Goal: Complete application form

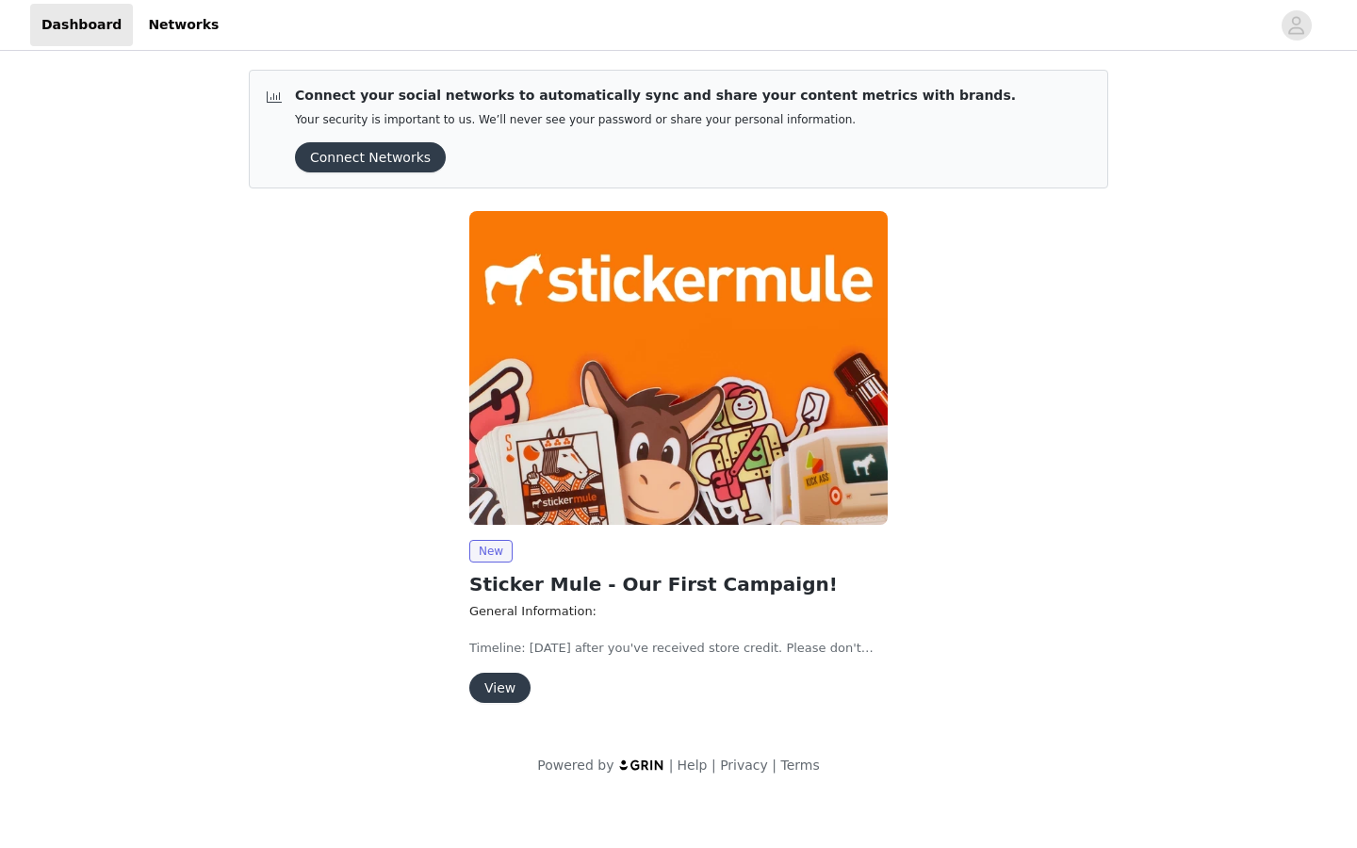
click at [507, 685] on button "View" at bounding box center [499, 688] width 61 height 30
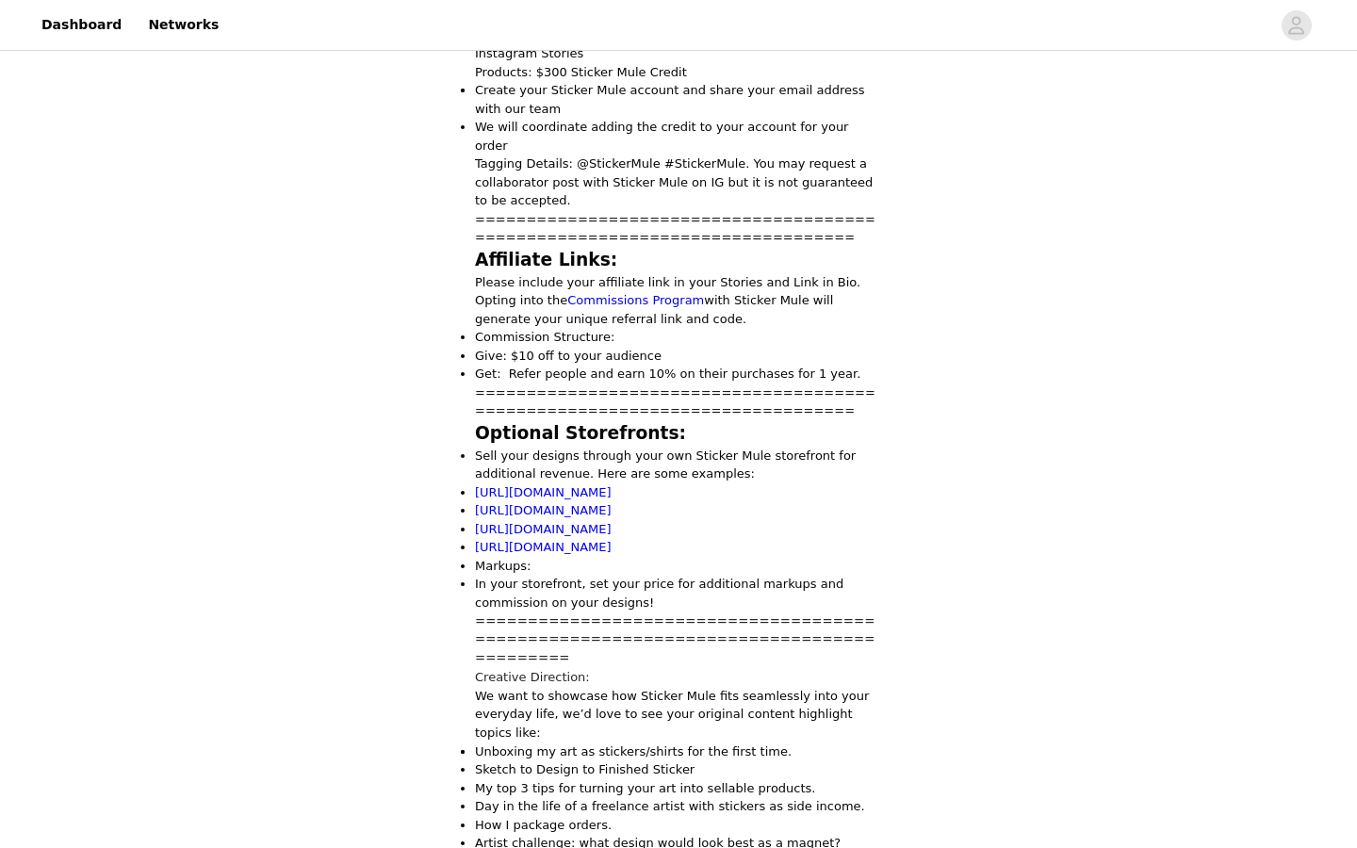
scroll to position [1354, 0]
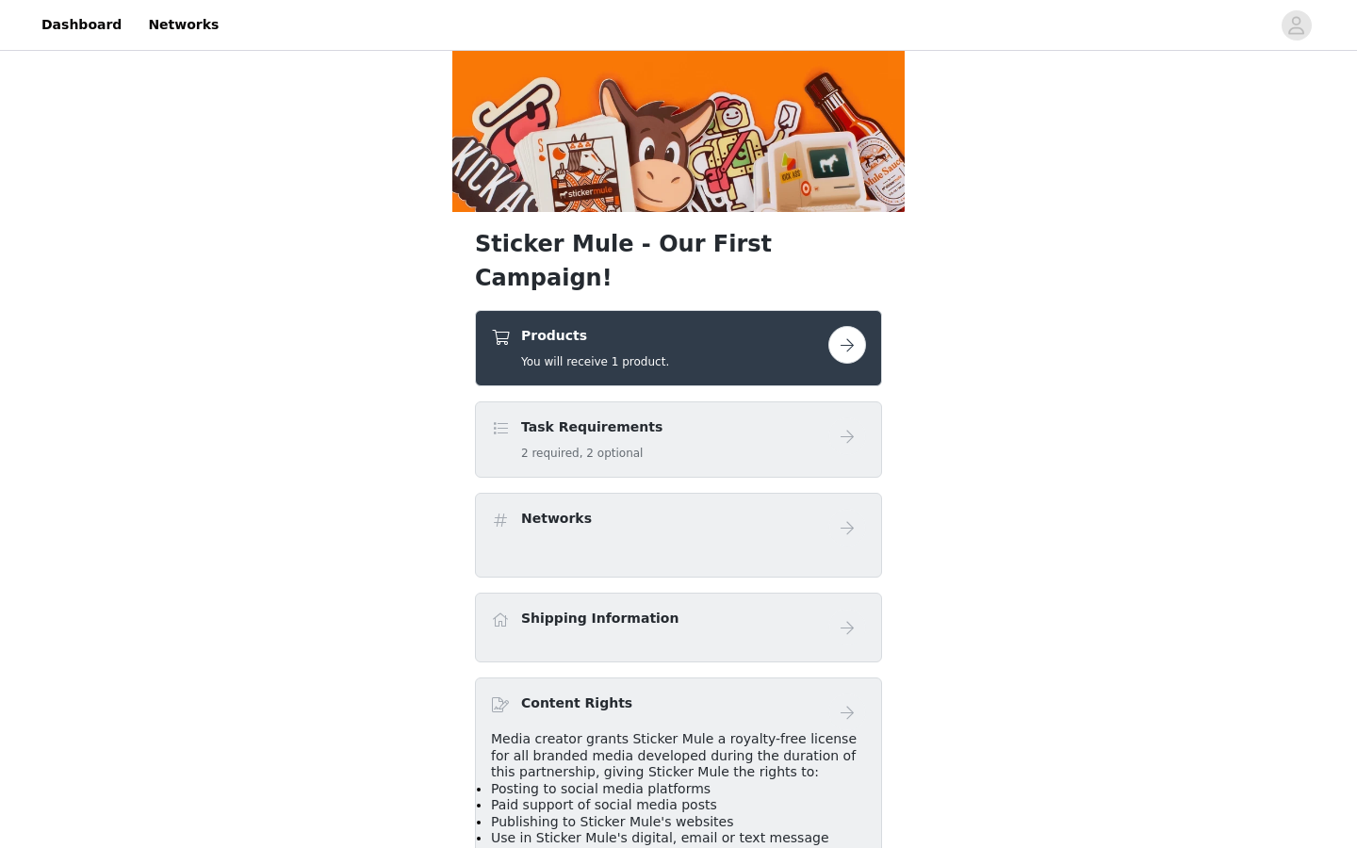
scroll to position [65, 0]
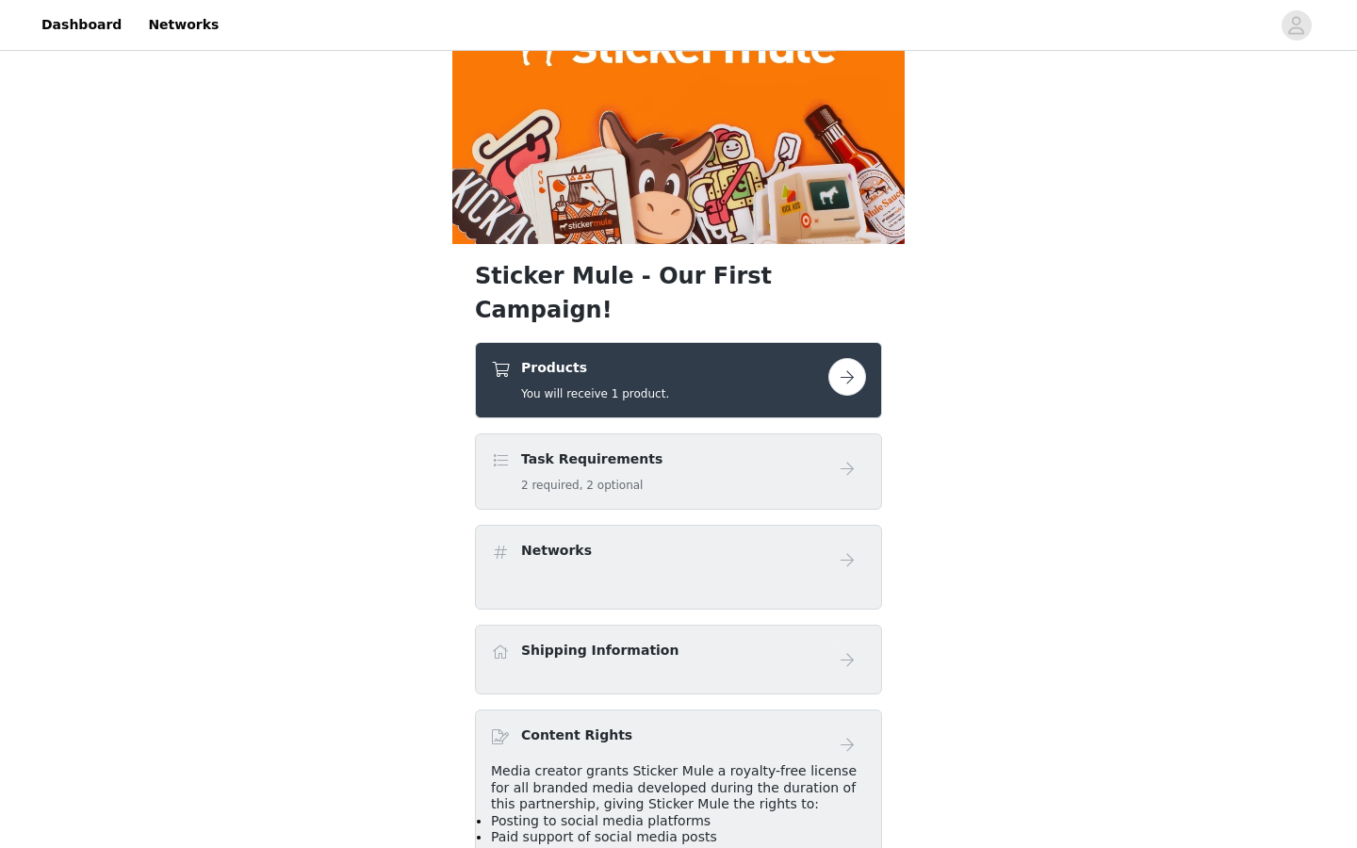
click at [857, 358] on button "button" at bounding box center [847, 377] width 38 height 38
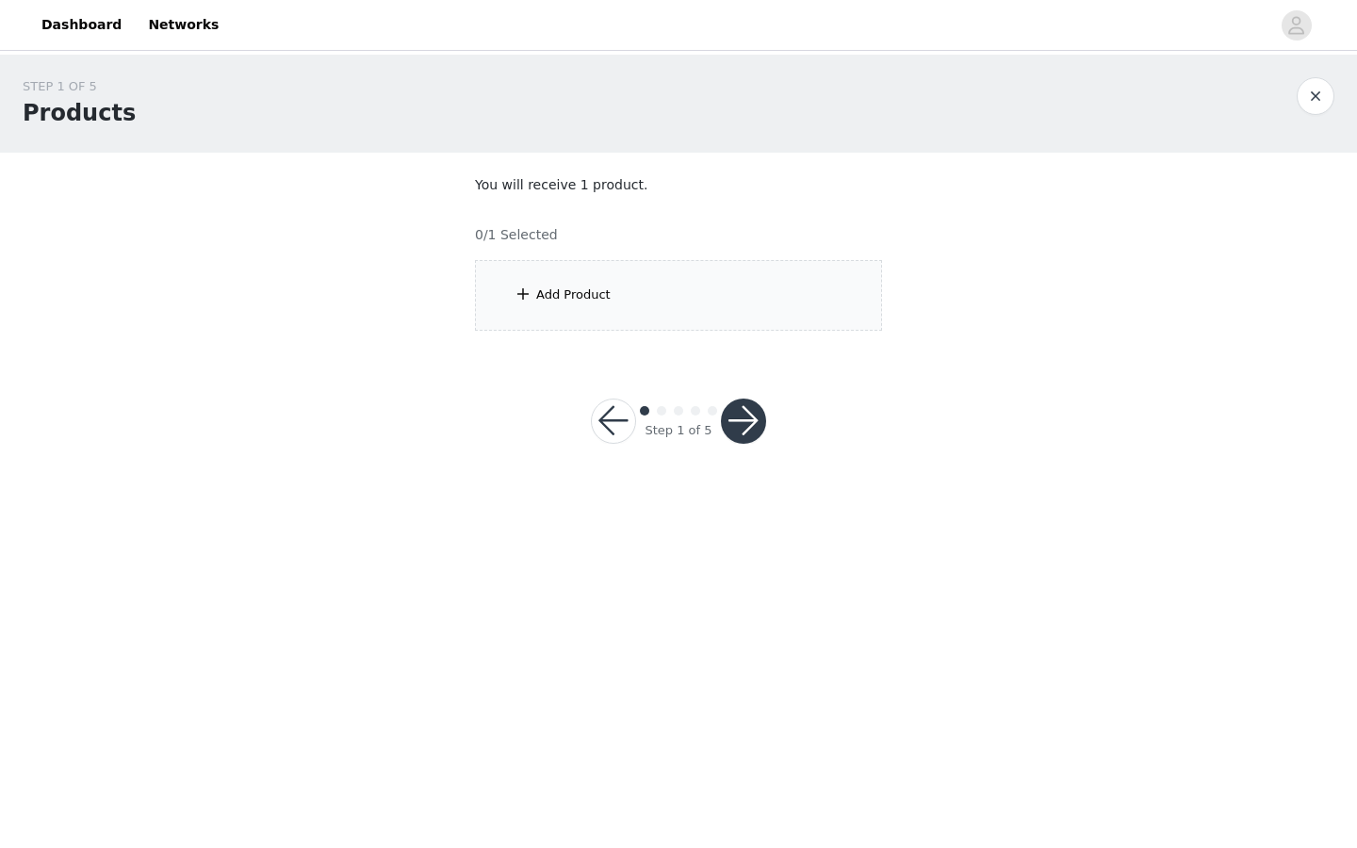
click at [584, 300] on div "Add Product" at bounding box center [573, 294] width 74 height 19
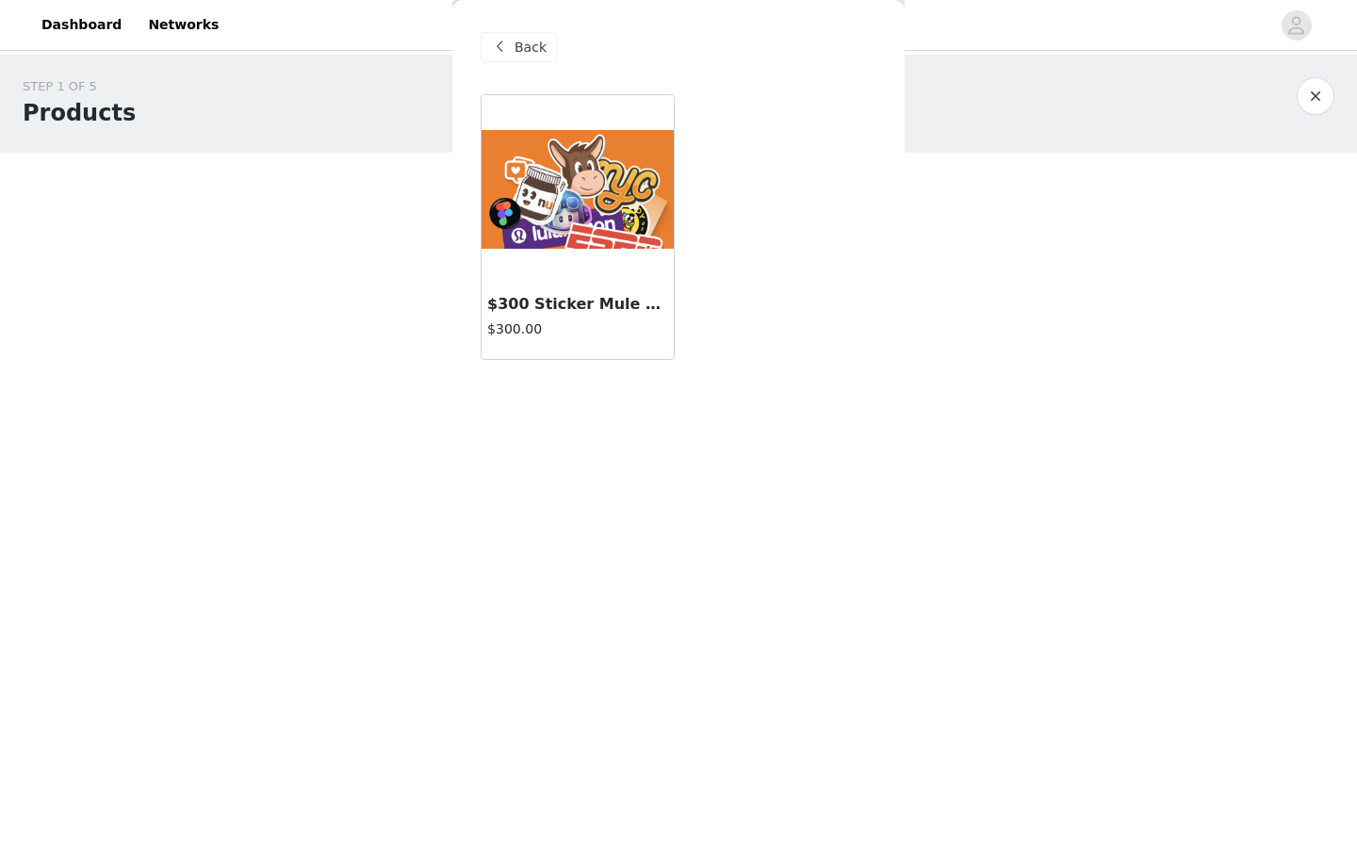
click at [594, 230] on img at bounding box center [577, 189] width 192 height 119
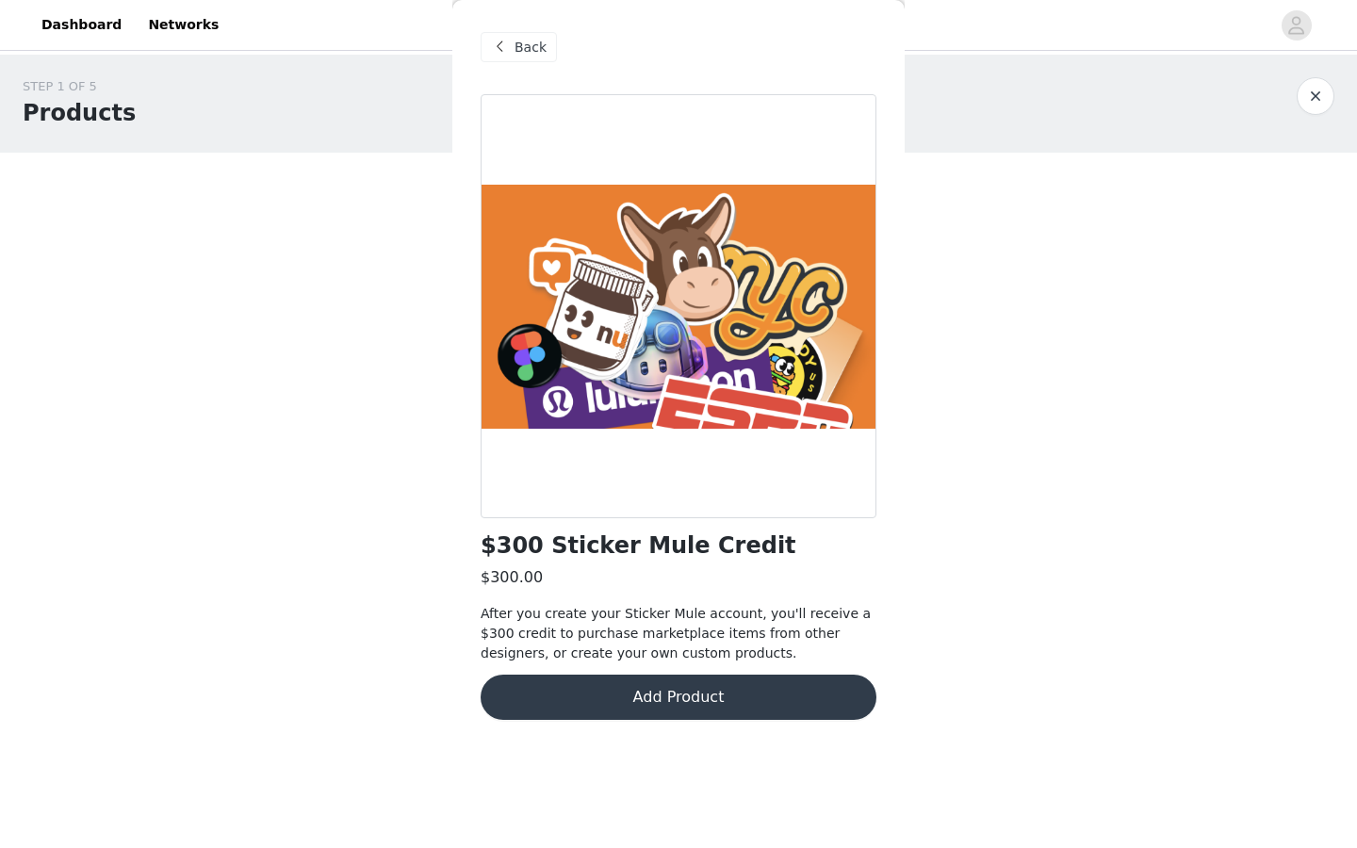
click at [688, 708] on button "Add Product" at bounding box center [678, 697] width 396 height 45
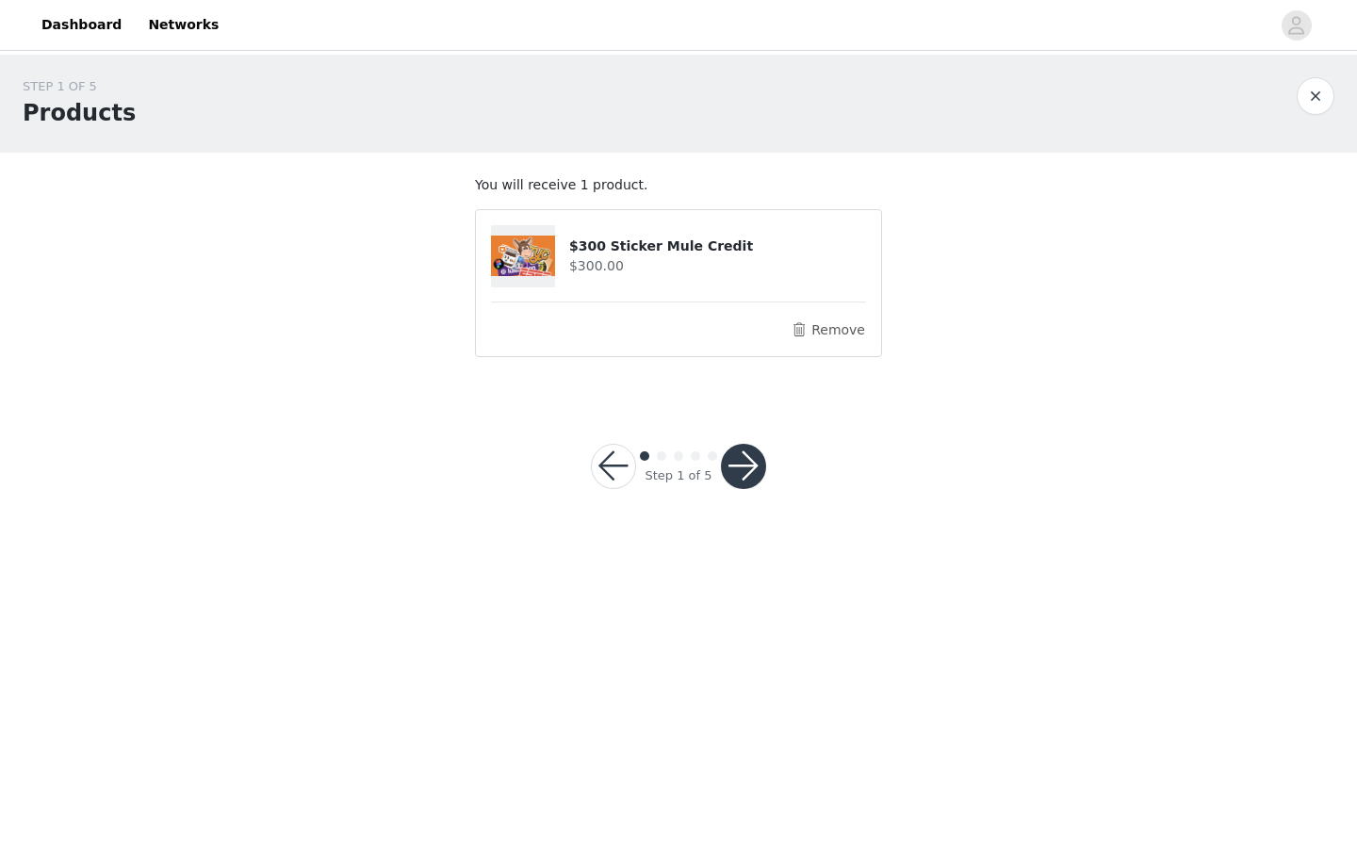
click at [742, 475] on button "button" at bounding box center [743, 466] width 45 height 45
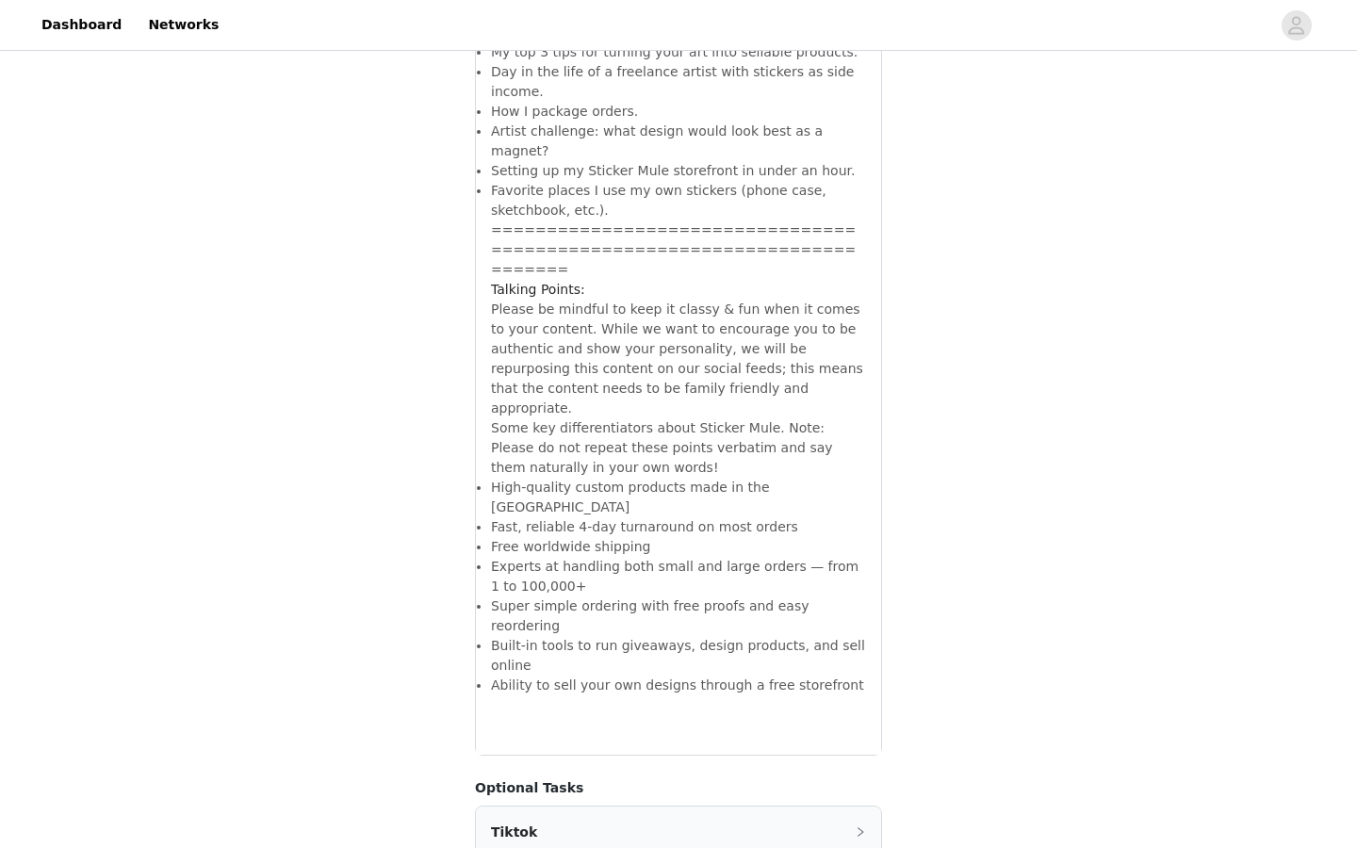
scroll to position [3847, 0]
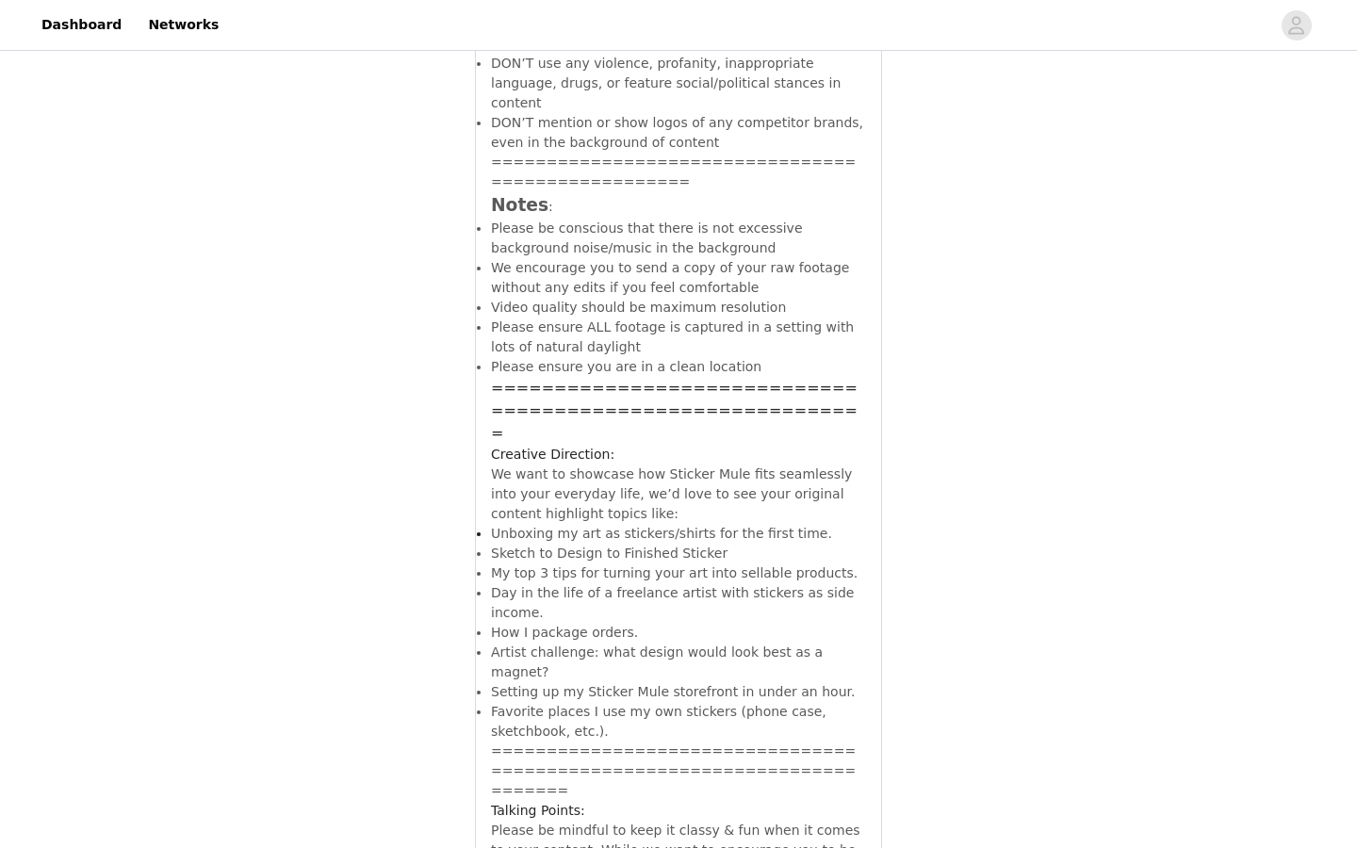
scroll to position [5690, 0]
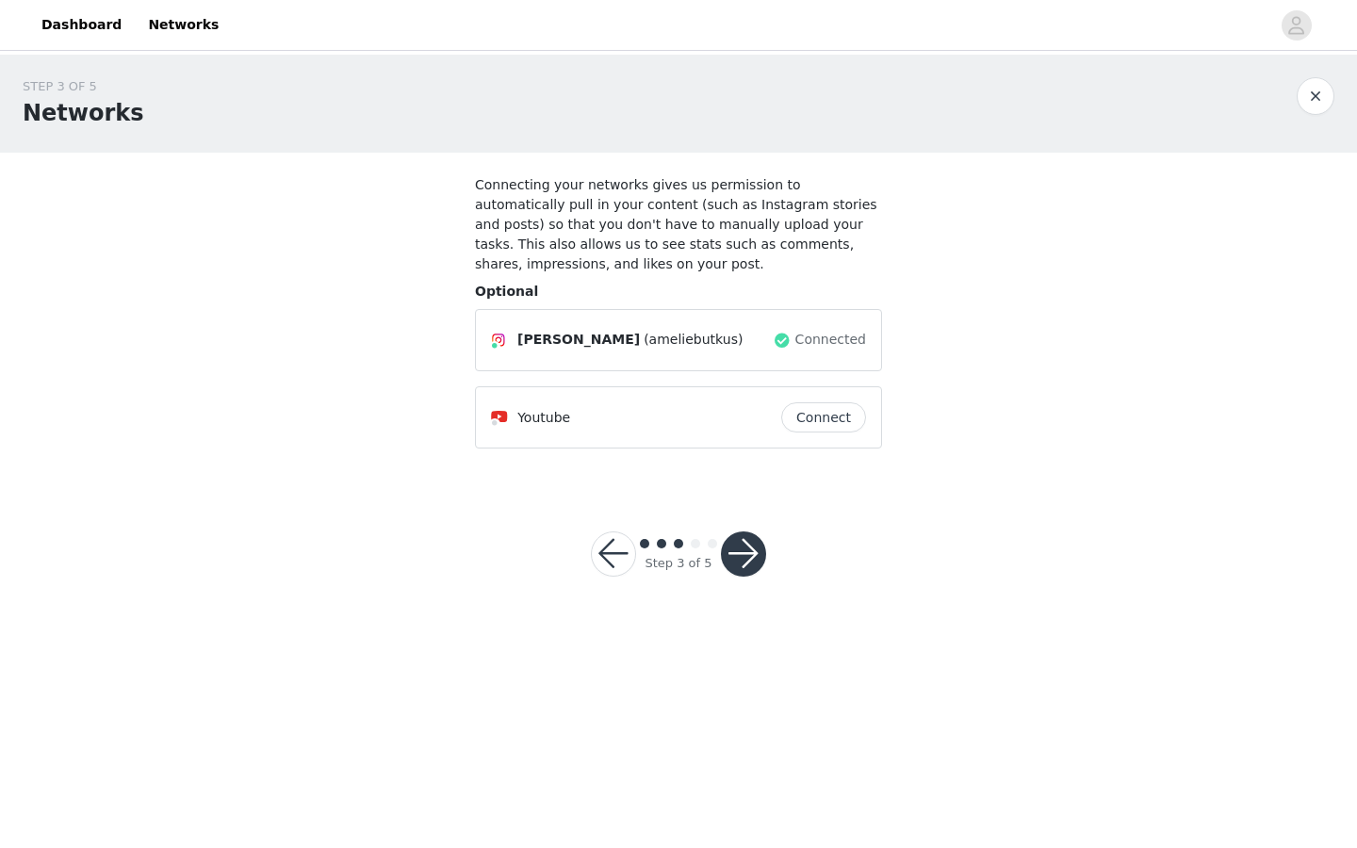
click at [739, 559] on button "button" at bounding box center [743, 553] width 45 height 45
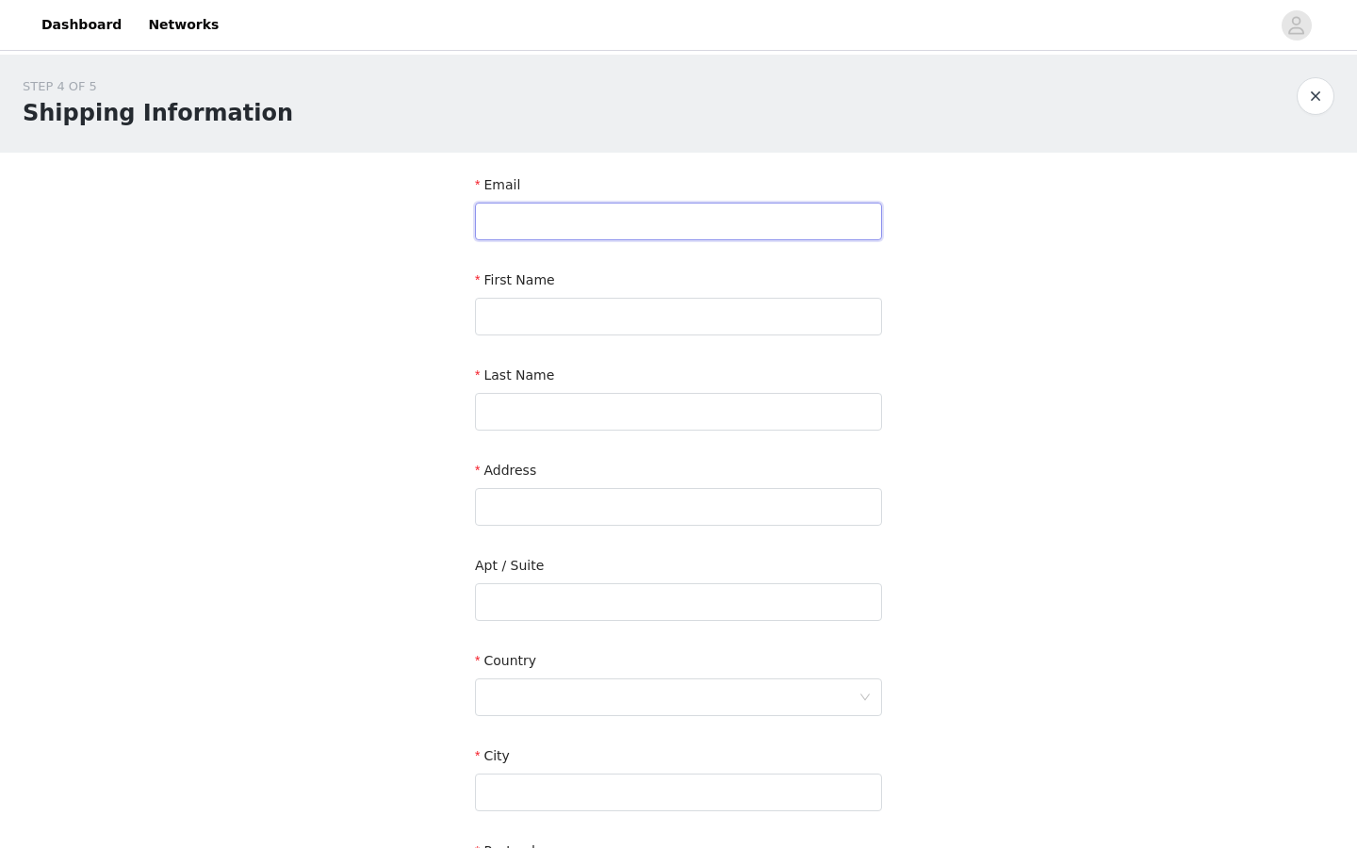
click at [665, 228] on input "text" at bounding box center [678, 222] width 407 height 38
type input "ameliebutkus@gmail.com"
type input "Amelie"
type input "Butkus"
type input "[STREET_ADDRESS]"
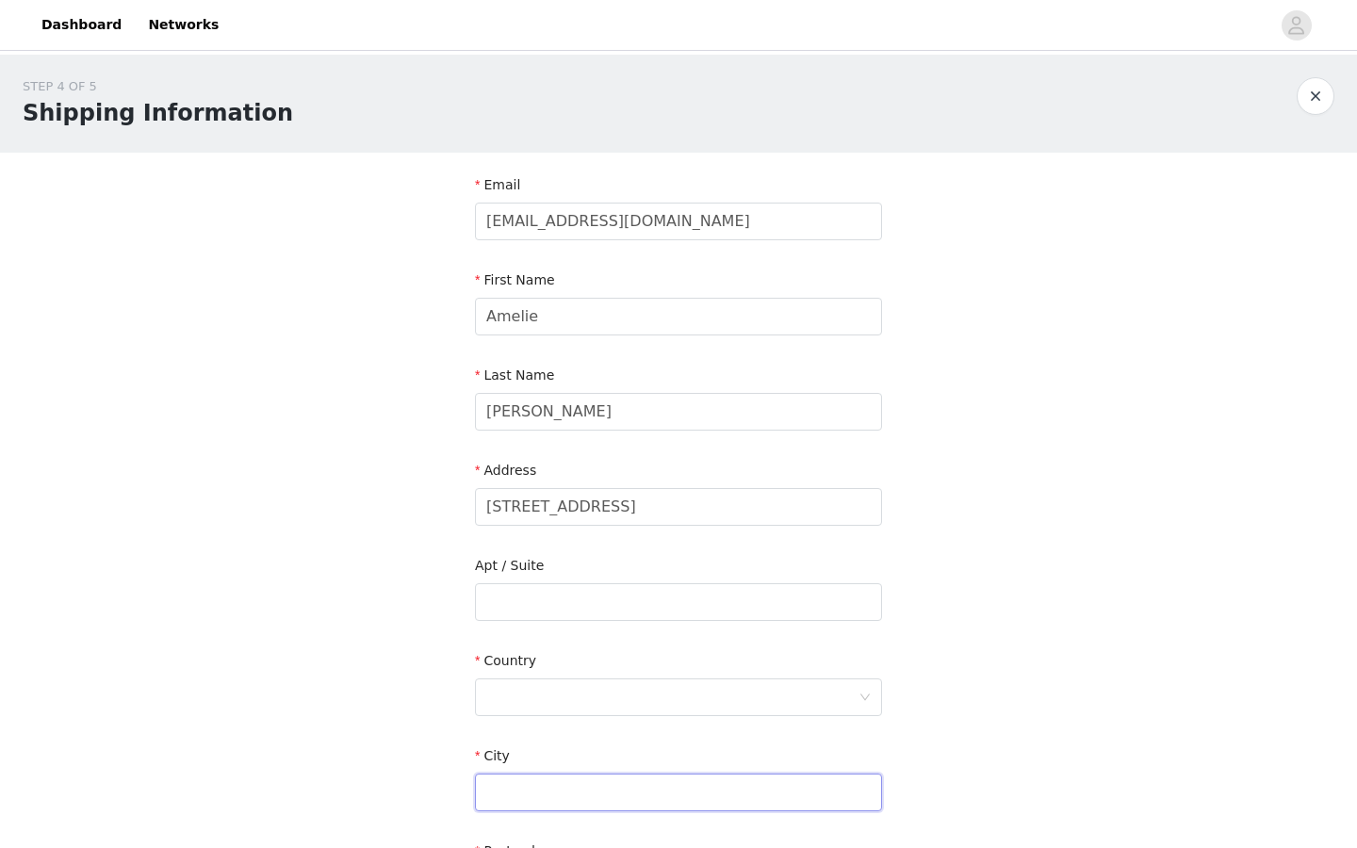
type input "MORRO BAY"
type input "93442"
type input "8186537567"
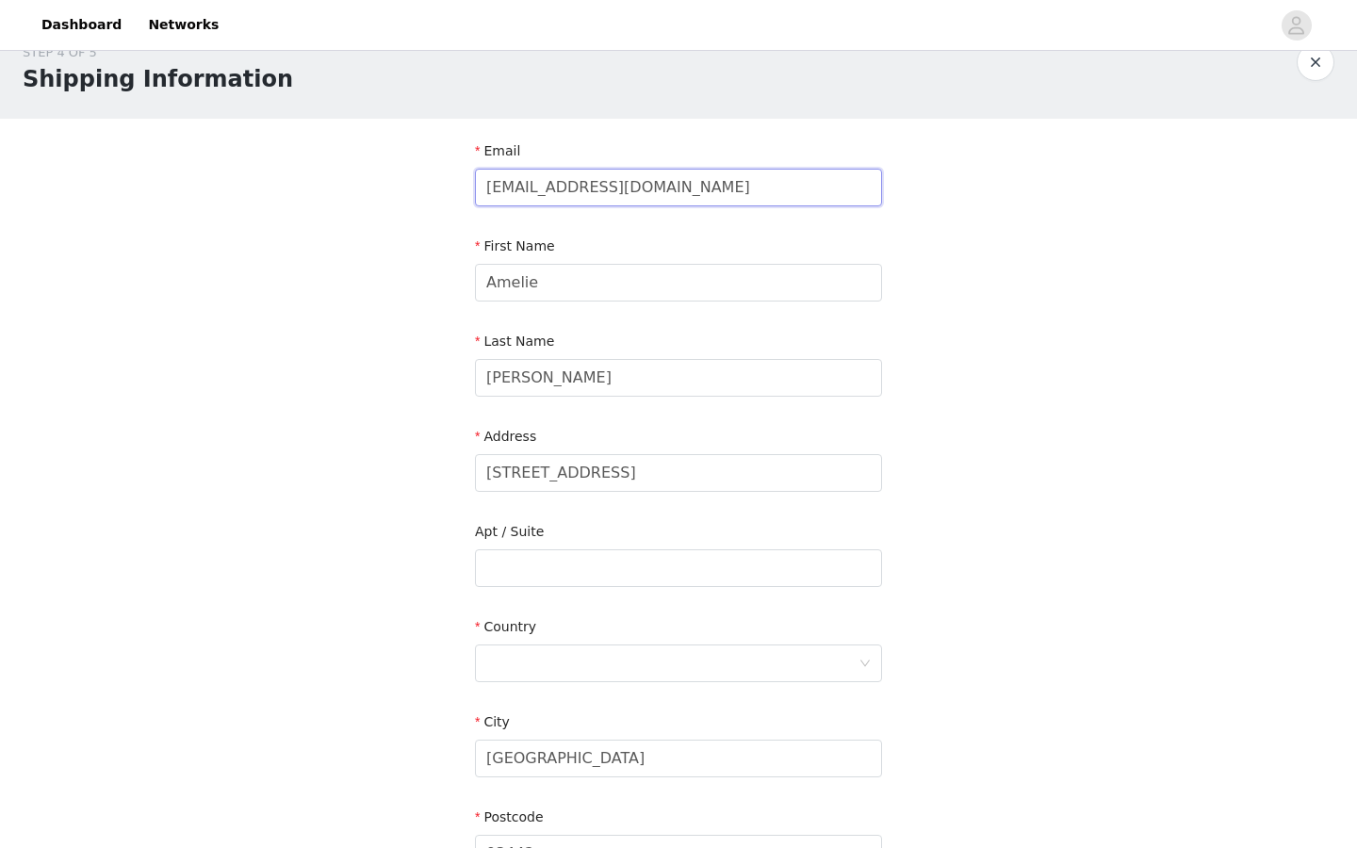
scroll to position [35, 0]
click at [666, 483] on input "[STREET_ADDRESS]" at bounding box center [678, 472] width 407 height 38
click at [909, 469] on div "STEP 4 OF 5 Shipping Information Email ameliebutkus@gmail.com First Name Amelie…" at bounding box center [678, 520] width 1357 height 1000
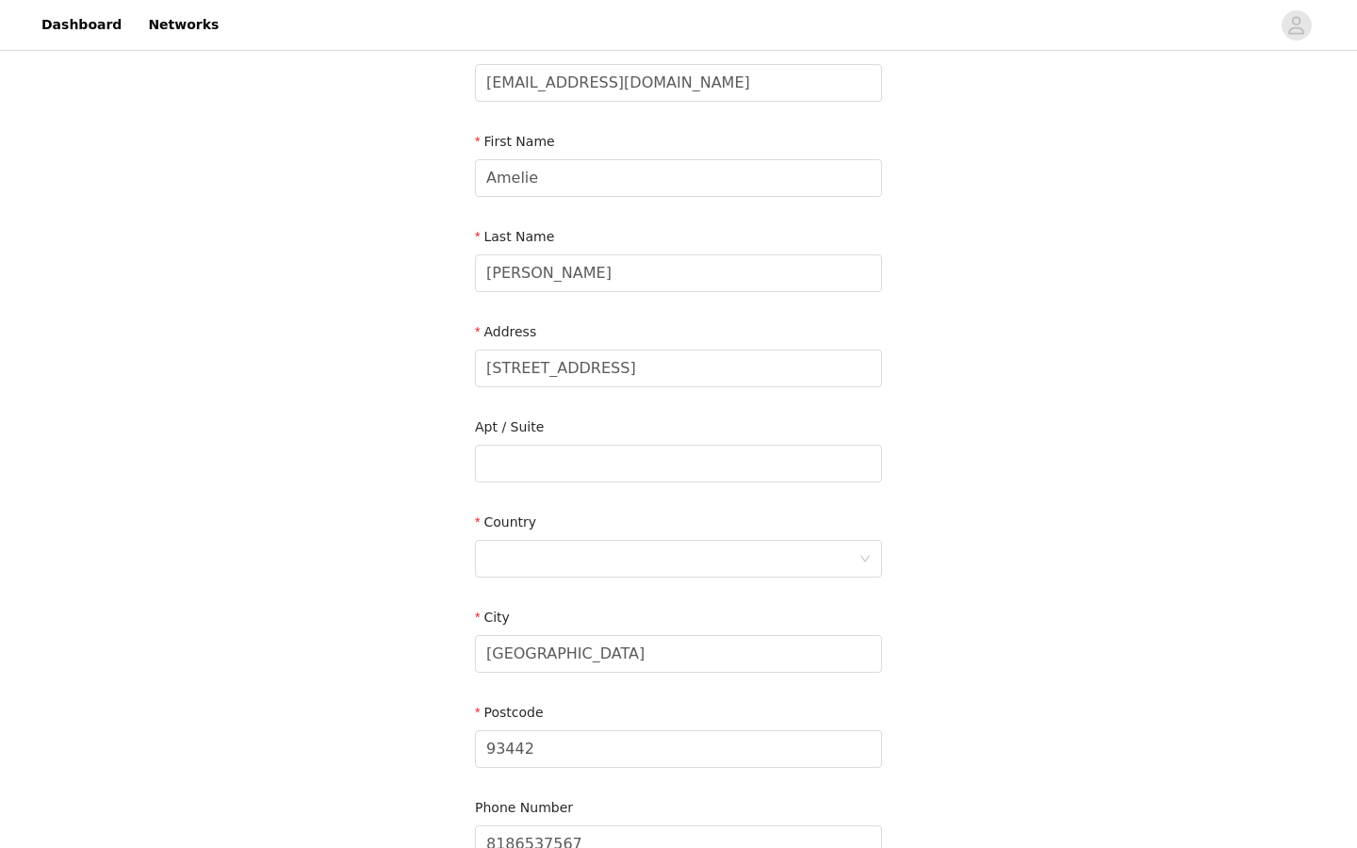
scroll to position [139, 0]
click at [652, 544] on div at bounding box center [672, 558] width 372 height 36
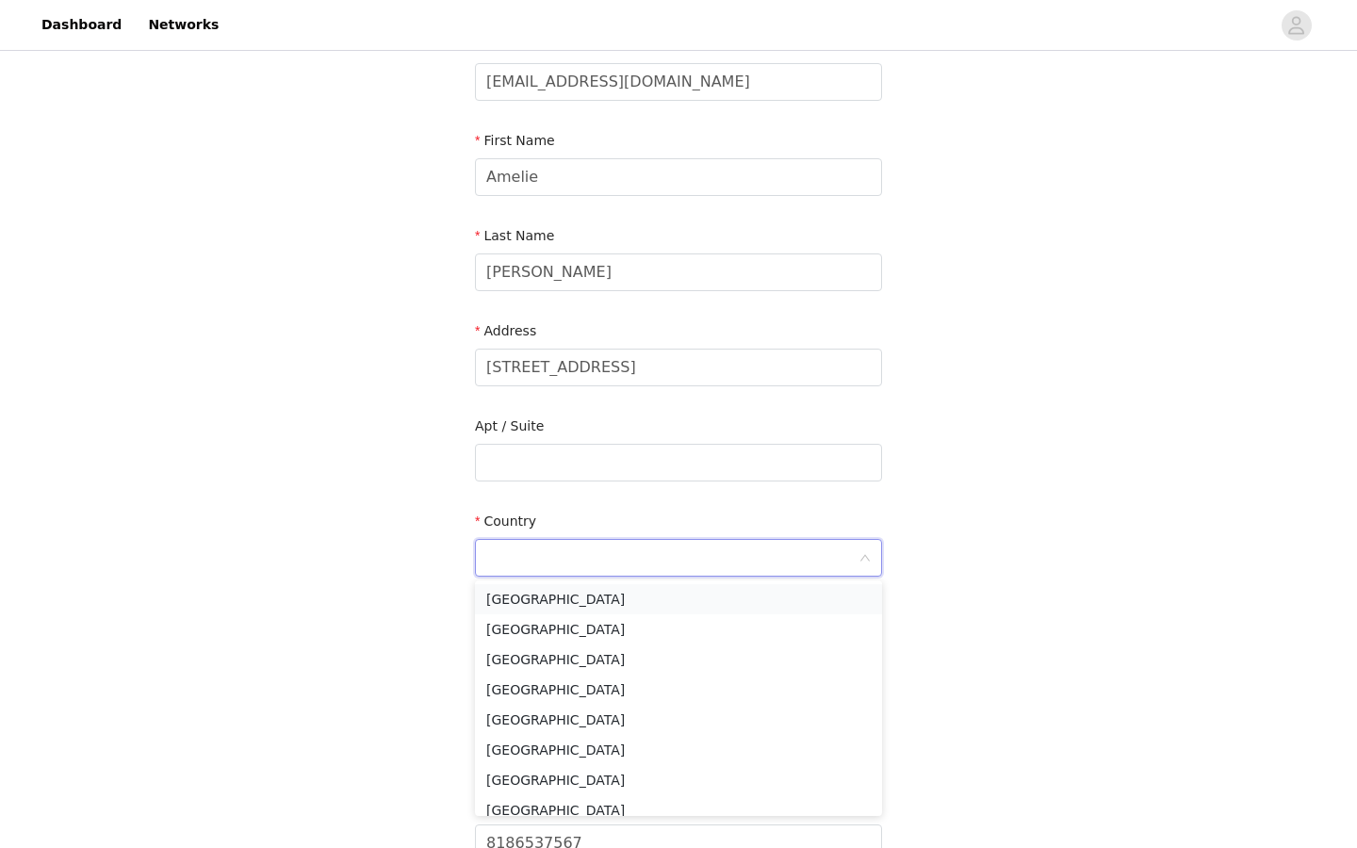
click at [621, 598] on li "[GEOGRAPHIC_DATA]" at bounding box center [678, 599] width 407 height 30
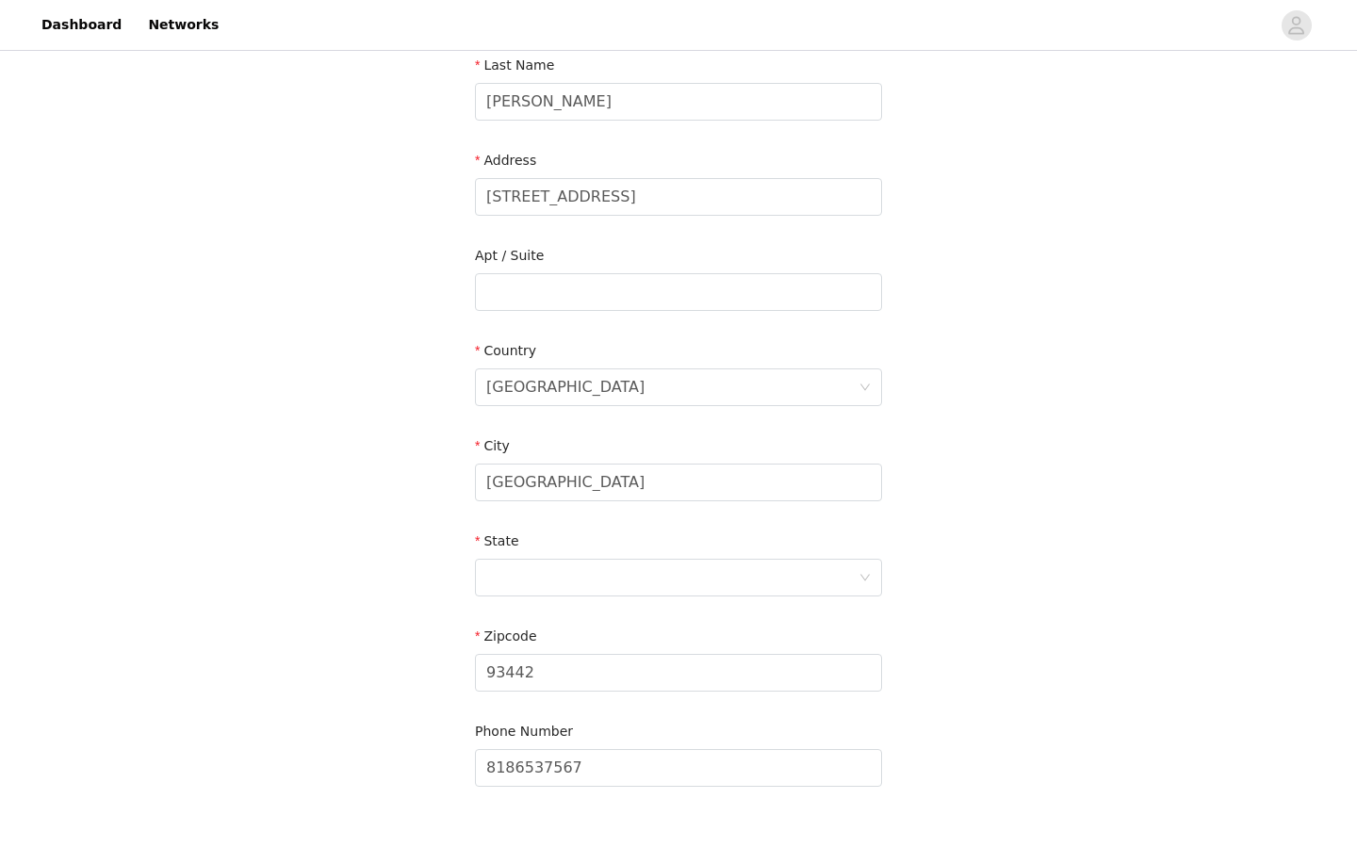
scroll to position [436, 0]
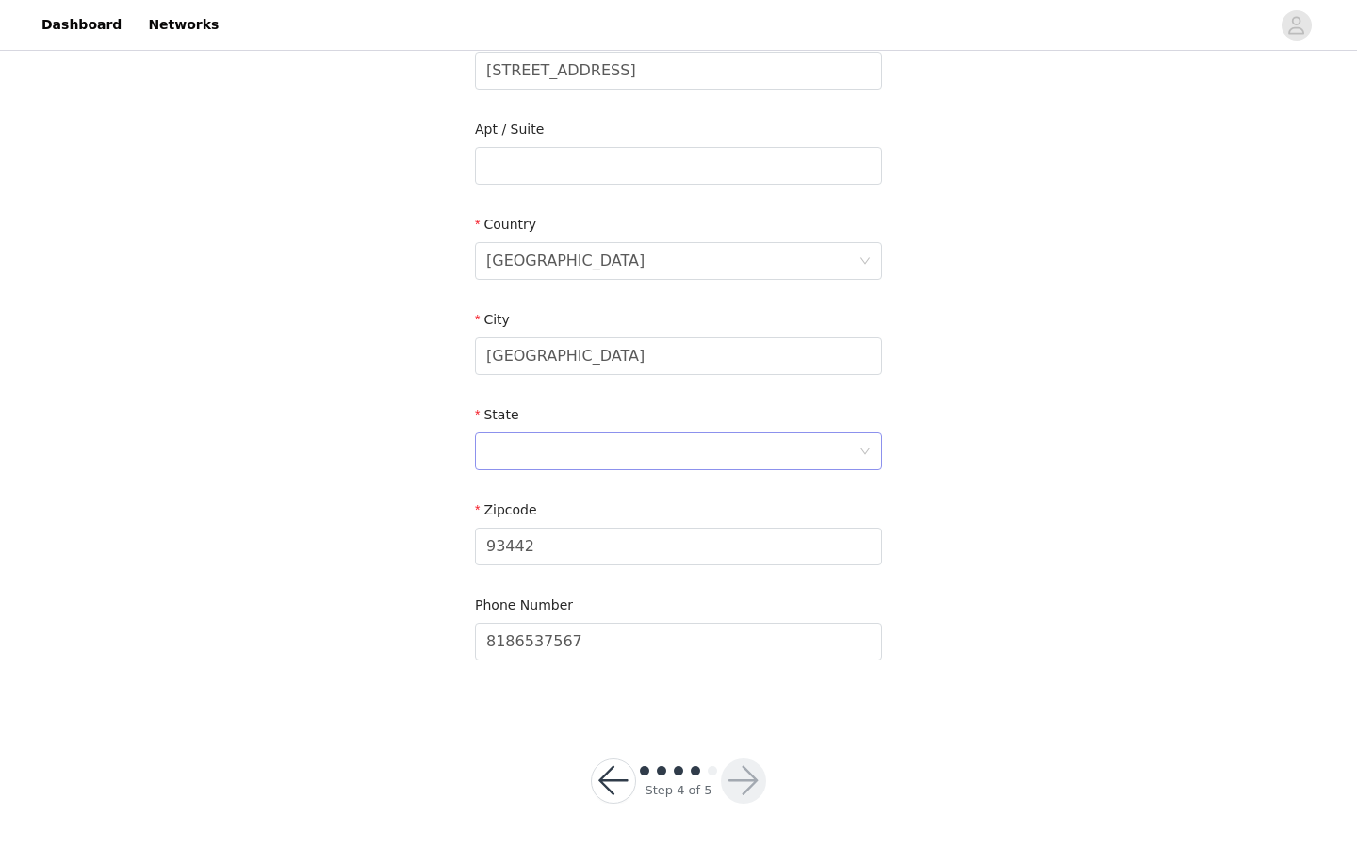
click at [578, 452] on div at bounding box center [672, 451] width 372 height 36
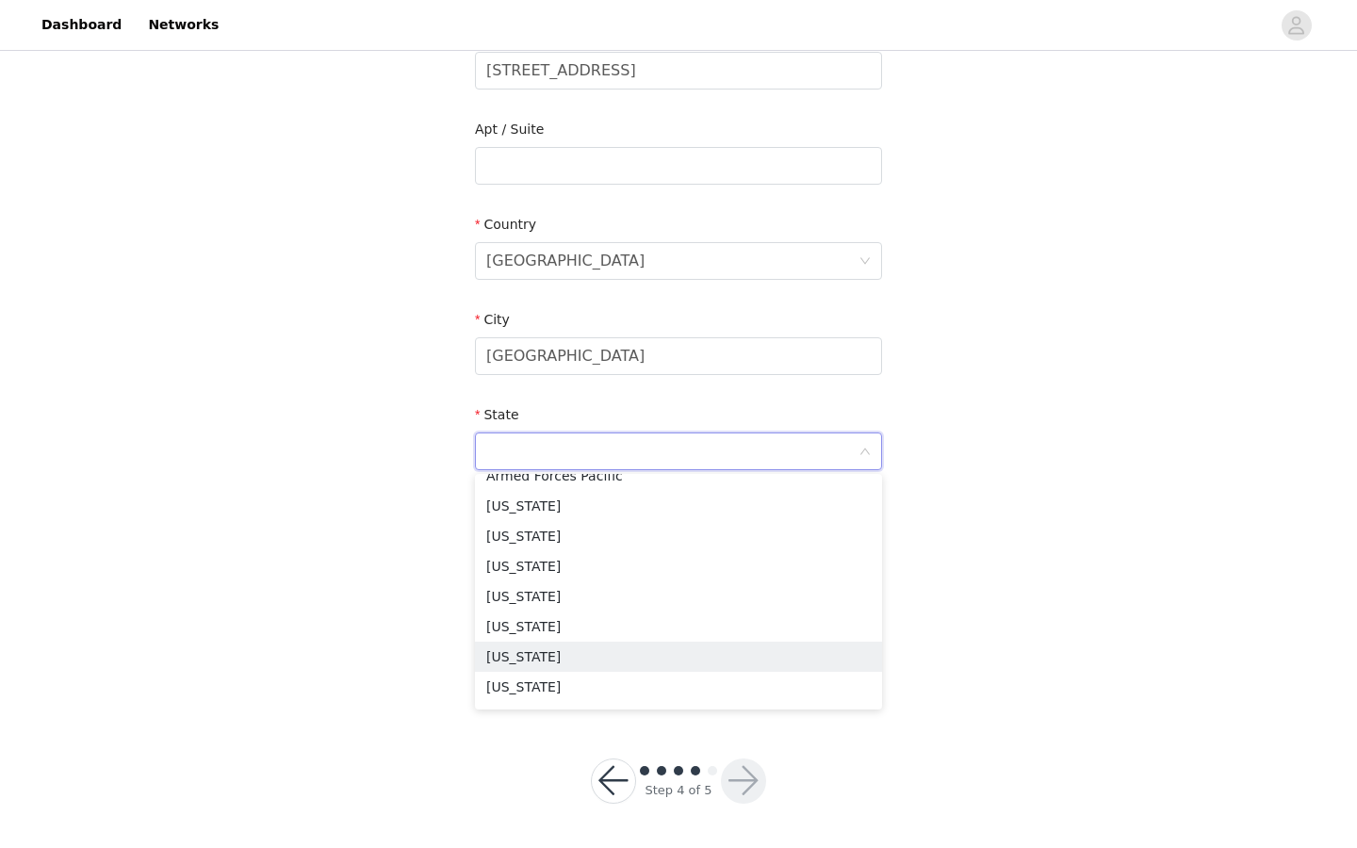
scroll to position [223, 0]
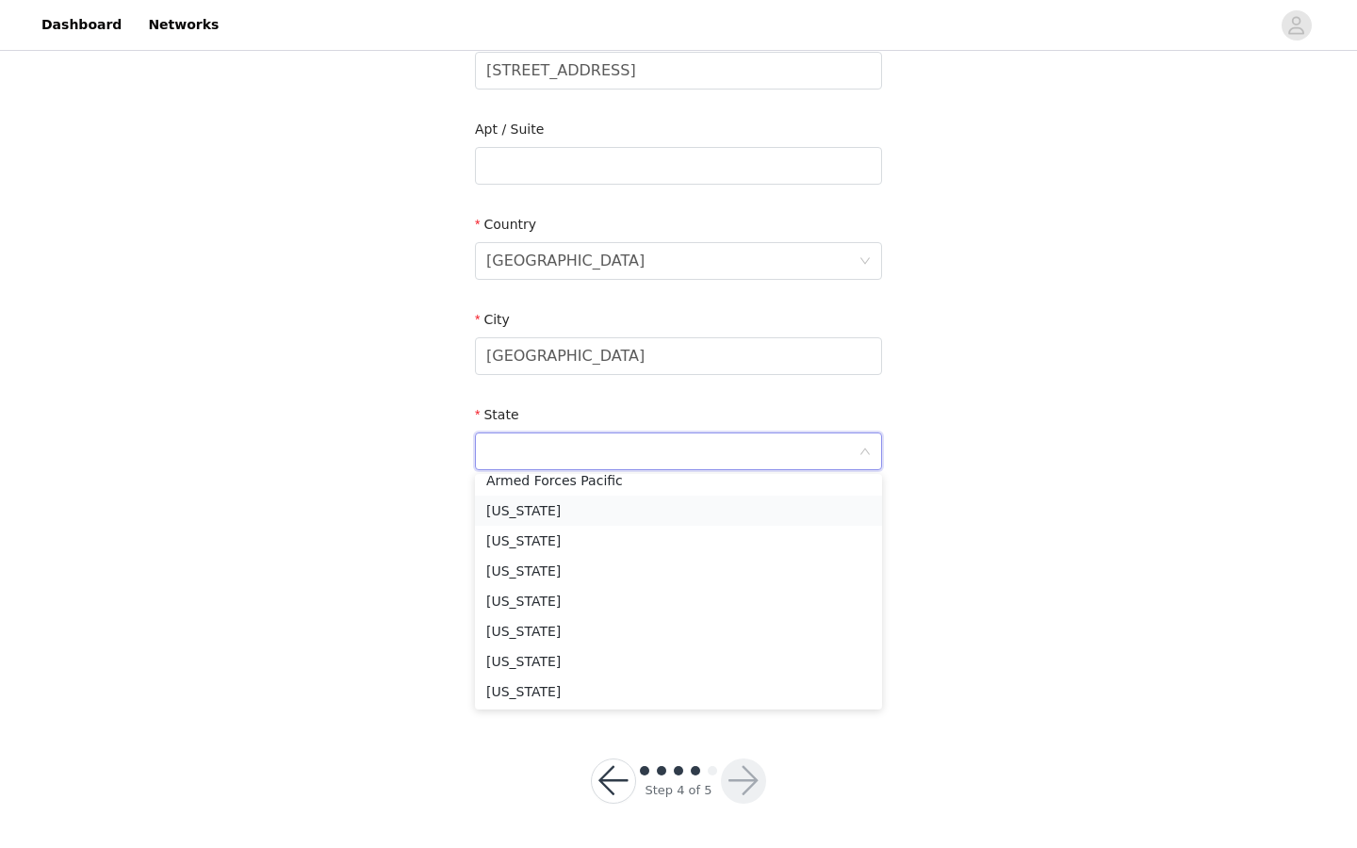
click at [555, 512] on li "California" at bounding box center [678, 511] width 407 height 30
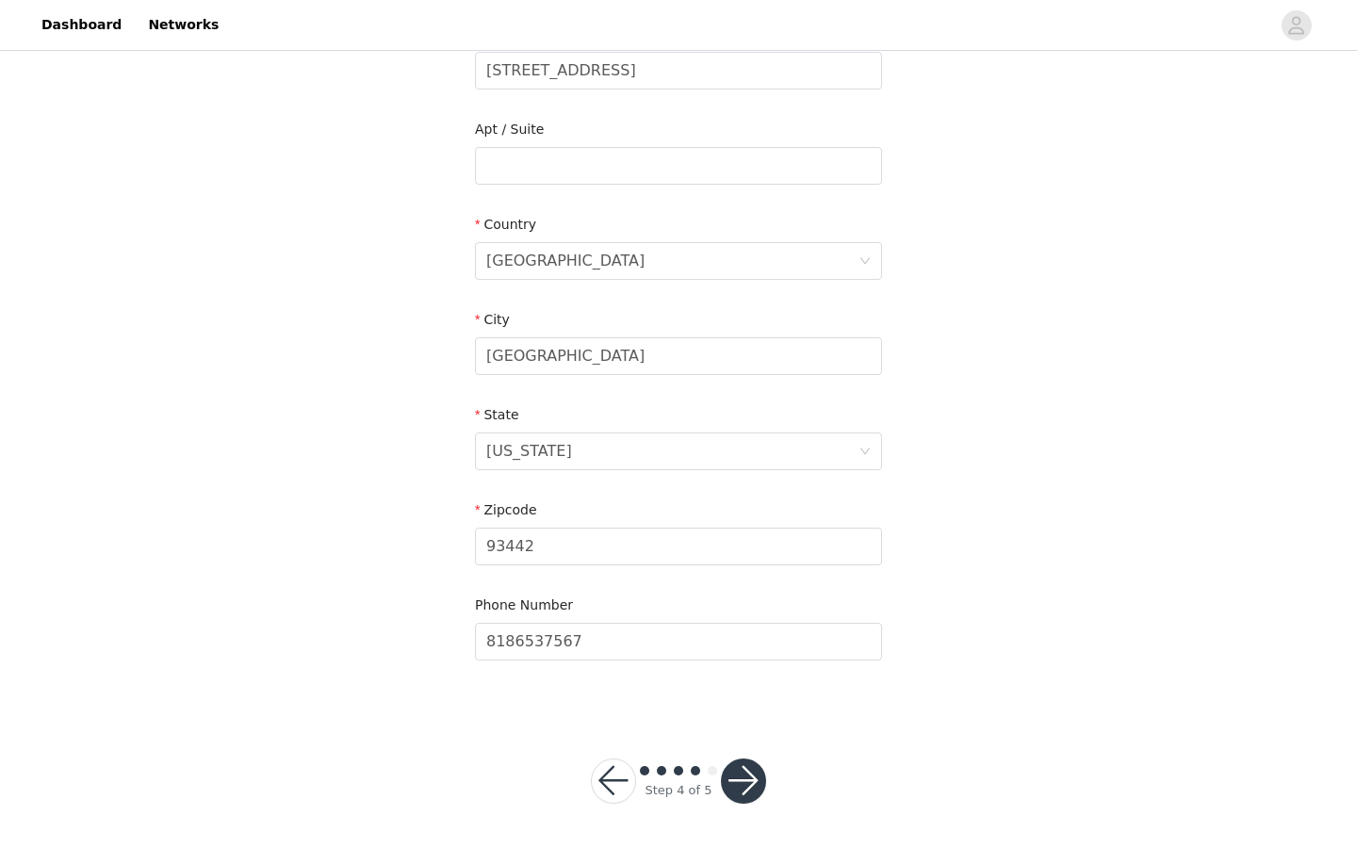
click at [757, 787] on button "button" at bounding box center [743, 780] width 45 height 45
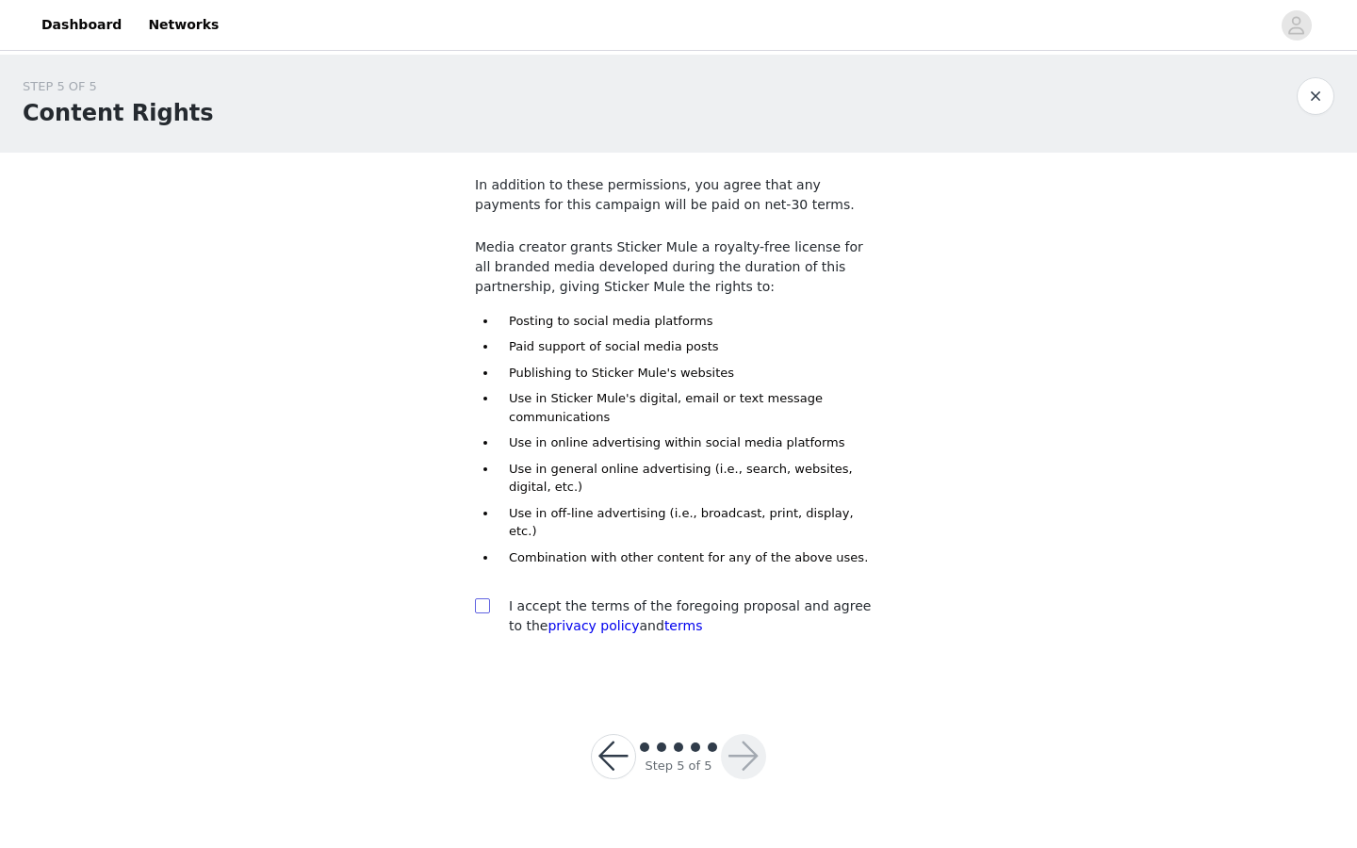
click at [475, 598] on input "checkbox" at bounding box center [481, 604] width 13 height 13
checkbox input "true"
click at [741, 734] on button "button" at bounding box center [743, 756] width 45 height 45
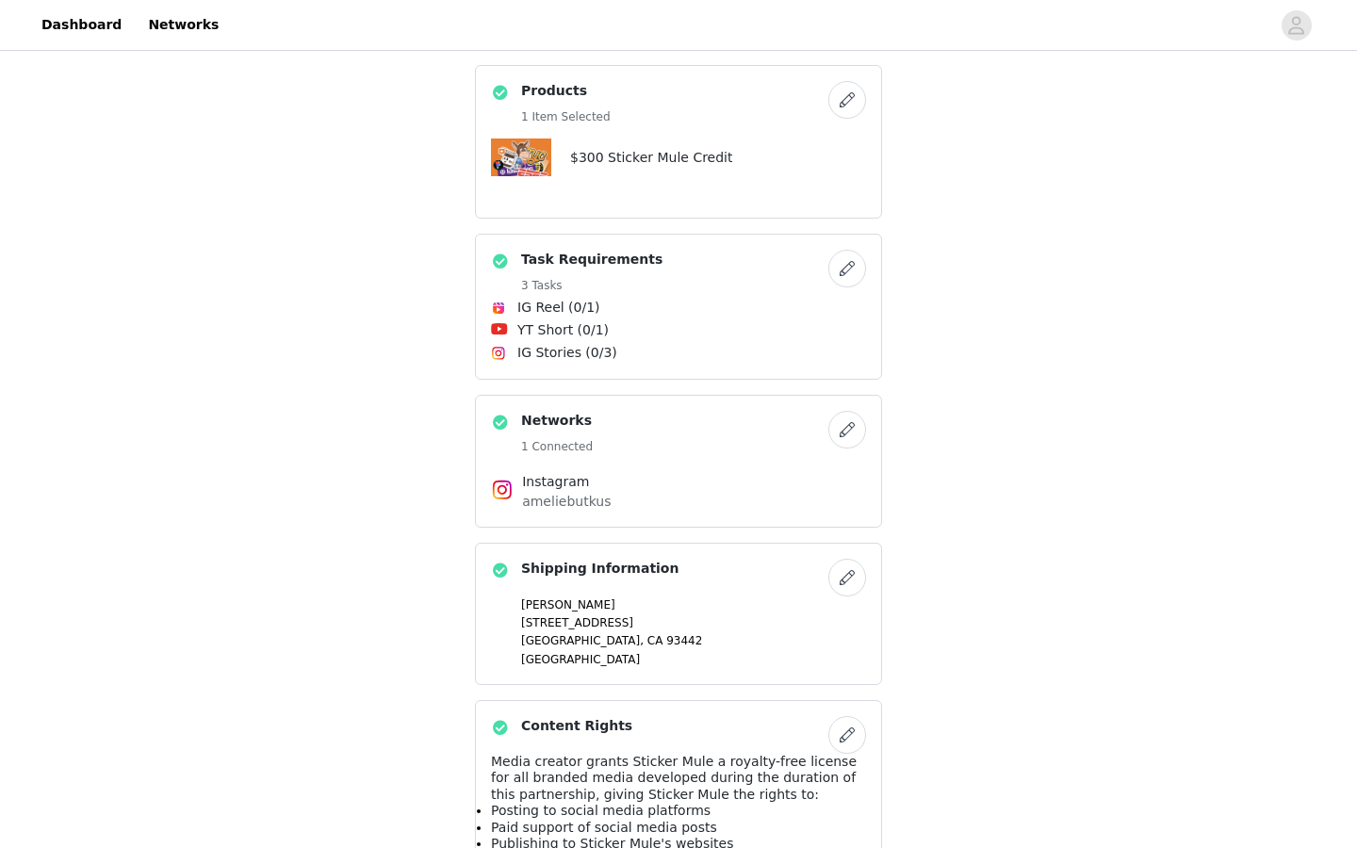
scroll to position [340, 0]
click at [838, 252] on button "button" at bounding box center [847, 271] width 38 height 38
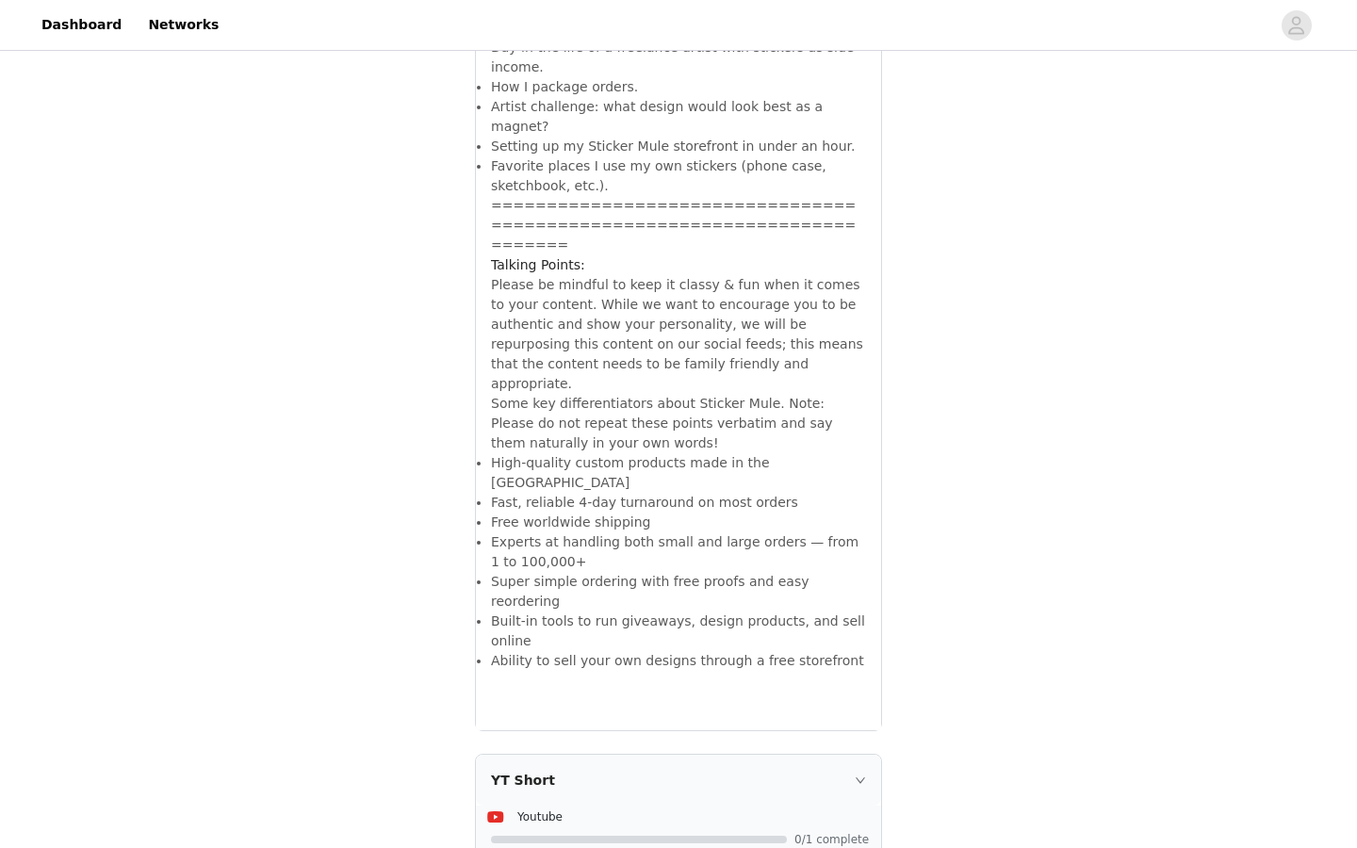
scroll to position [4059, 0]
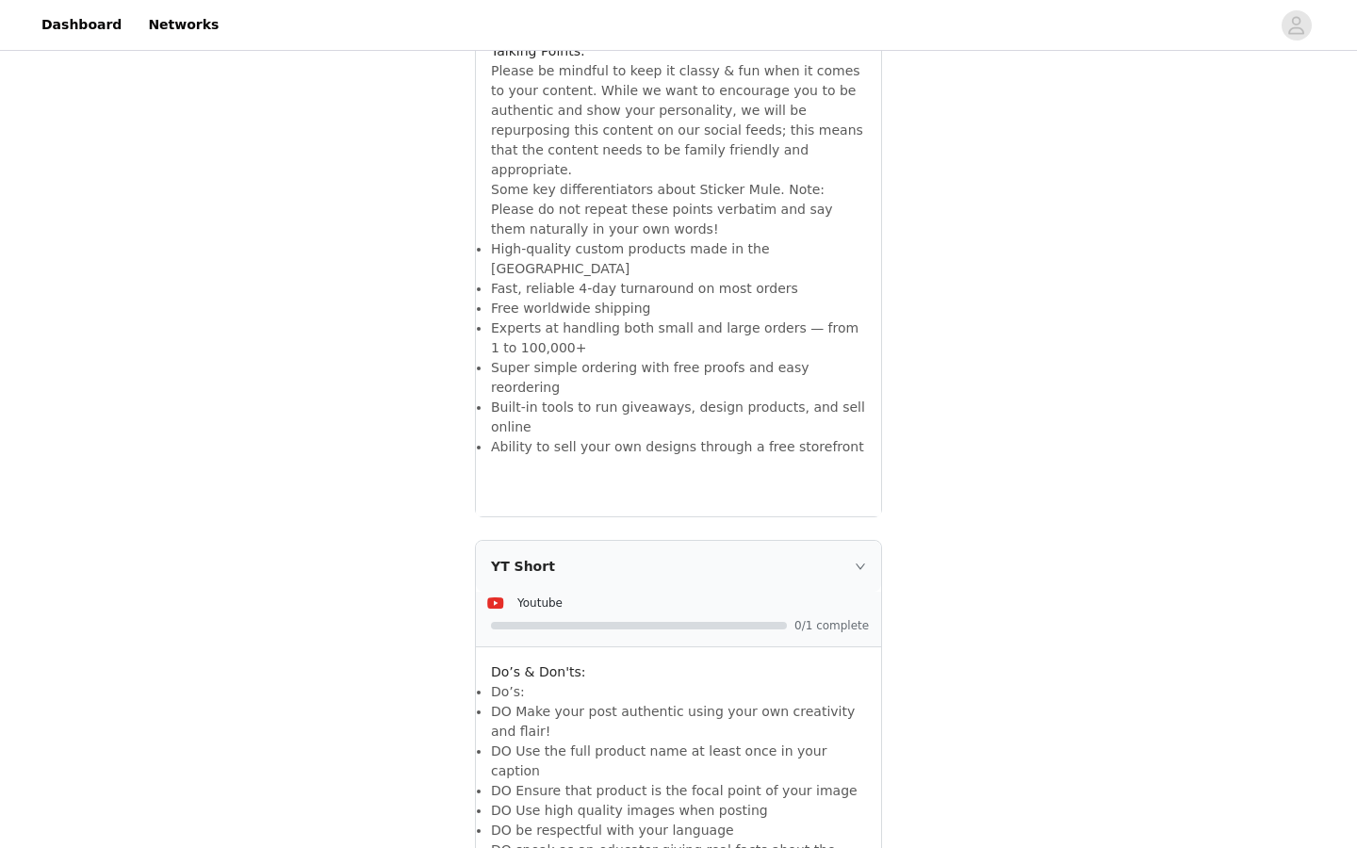
click at [864, 541] on div "YT Short" at bounding box center [678, 566] width 405 height 51
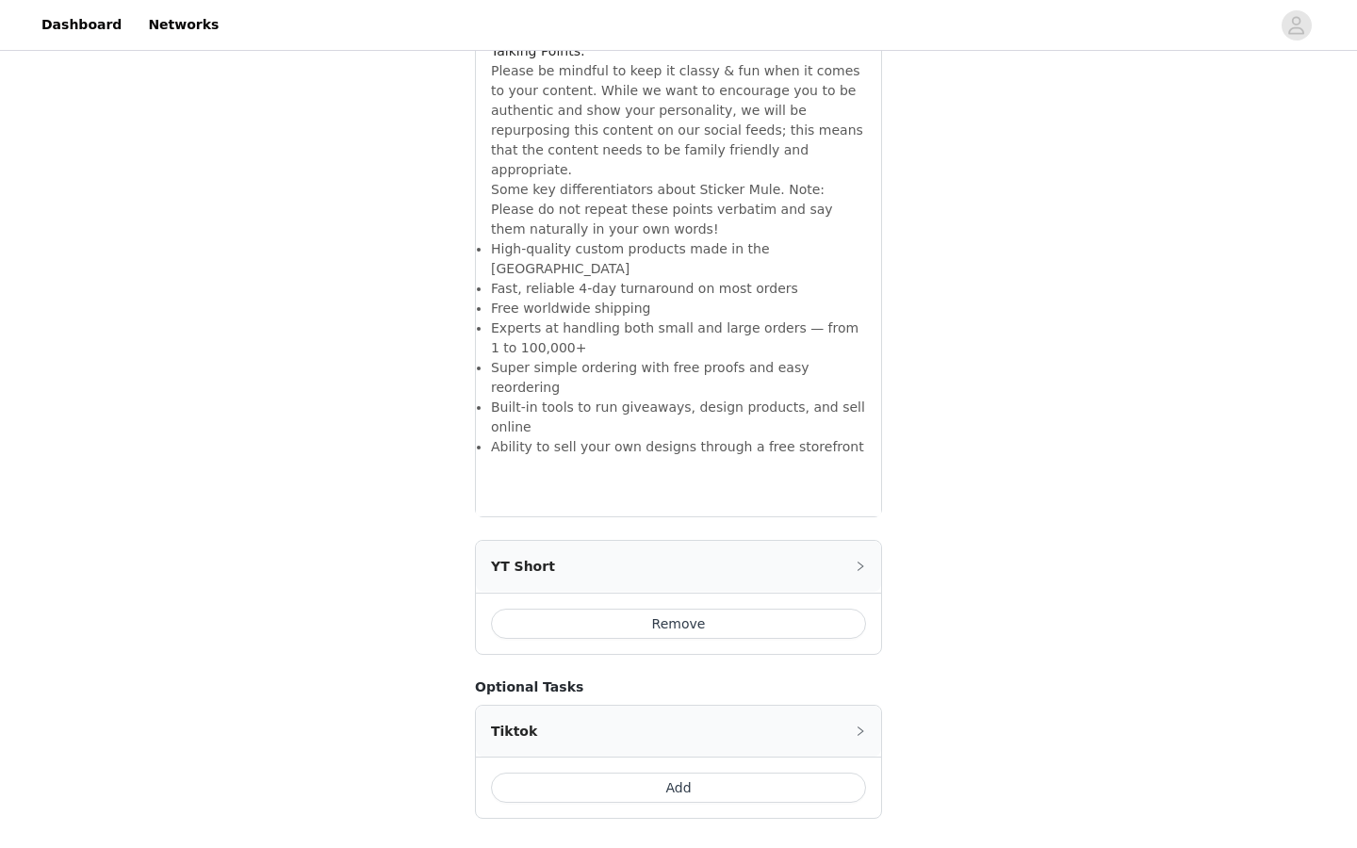
scroll to position [3847, 0]
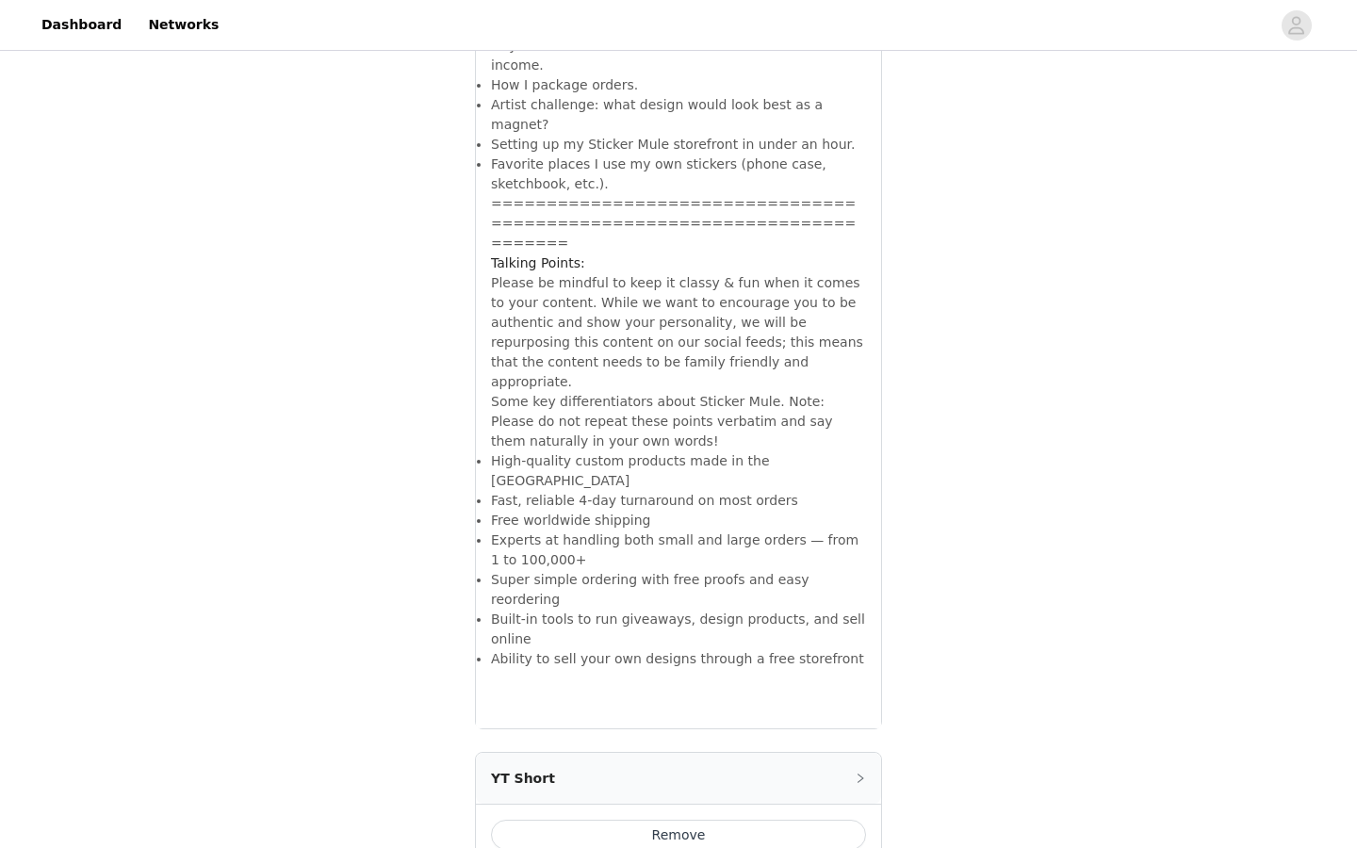
click at [687, 820] on button "Remove" at bounding box center [678, 835] width 375 height 30
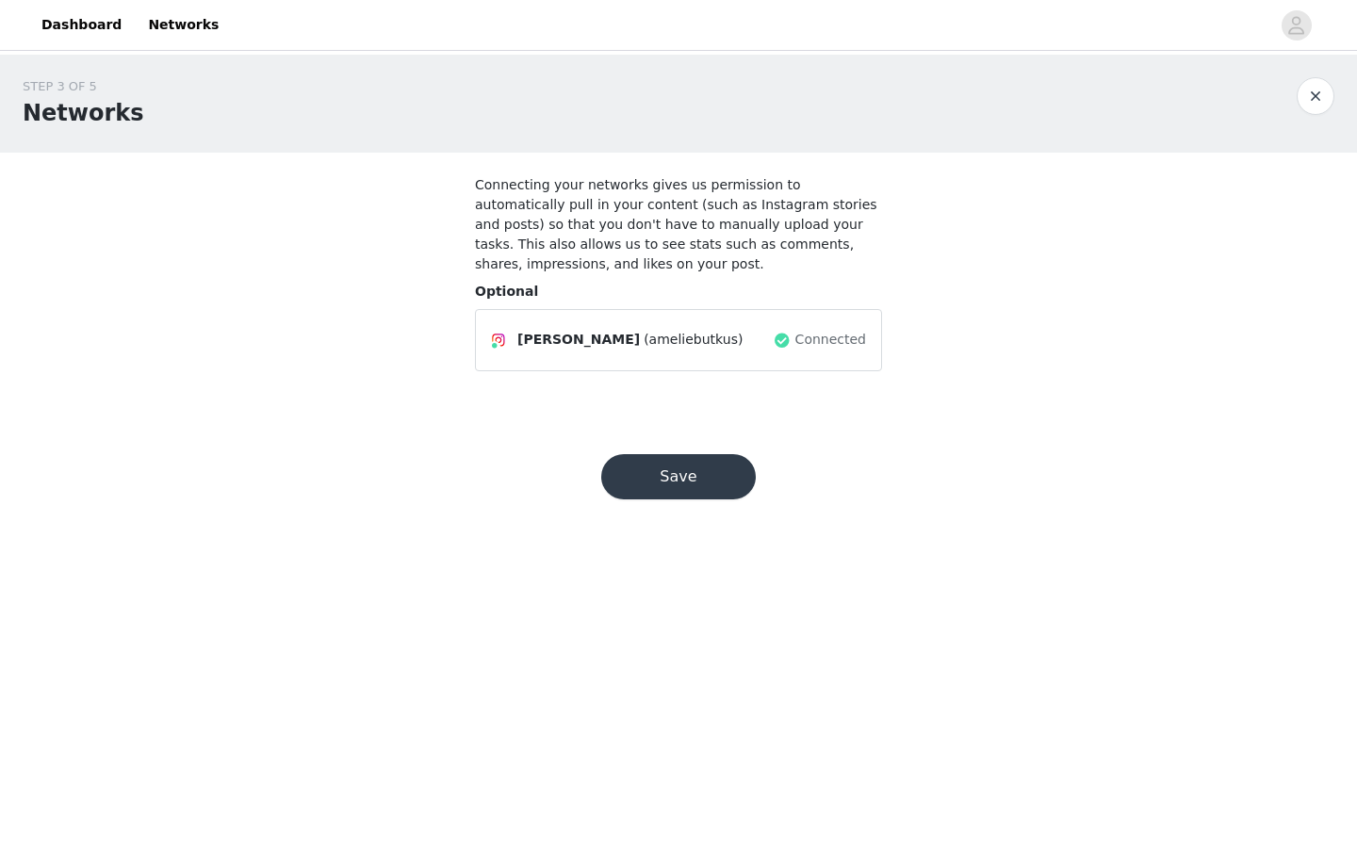
click at [728, 486] on button "Save" at bounding box center [678, 476] width 155 height 45
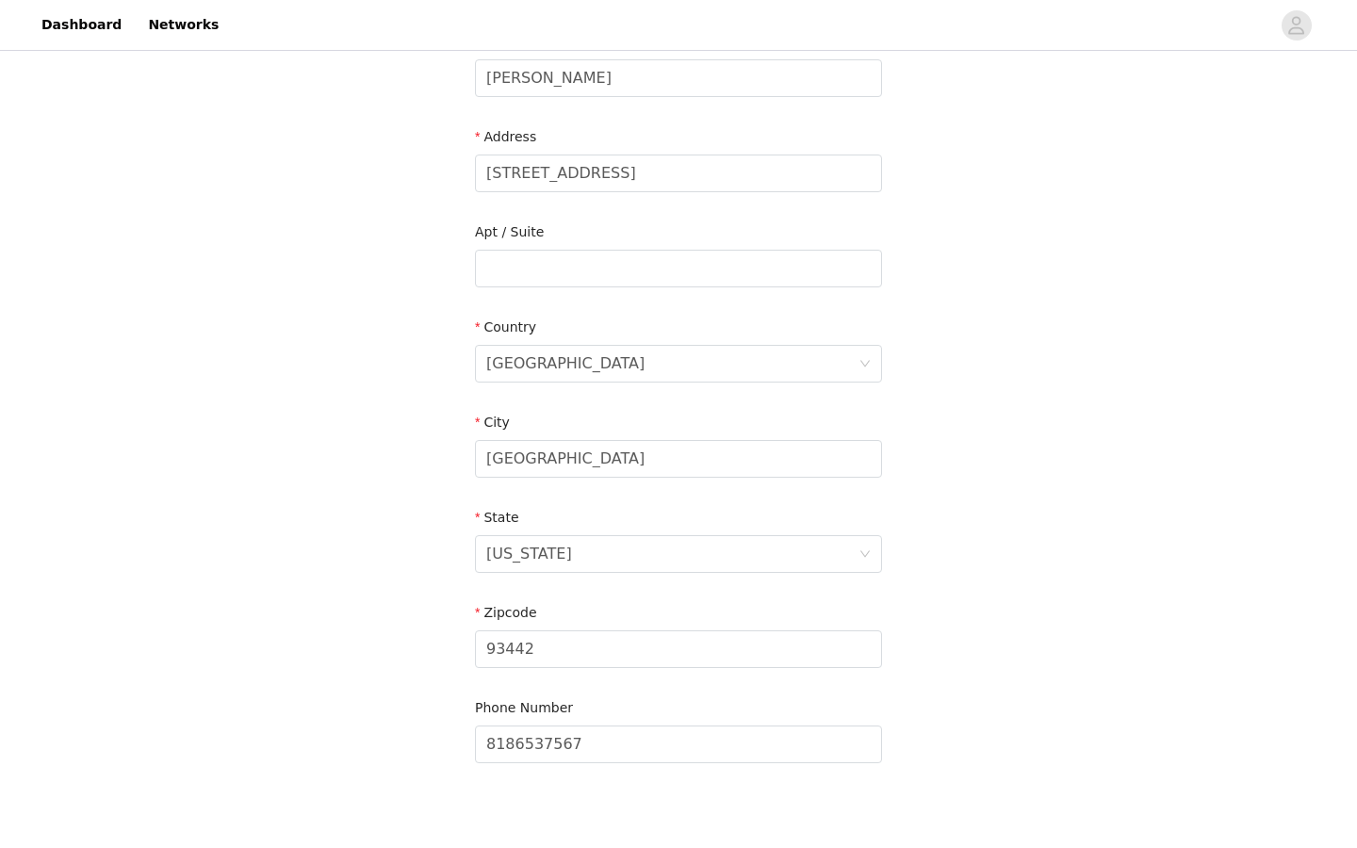
scroll to position [436, 0]
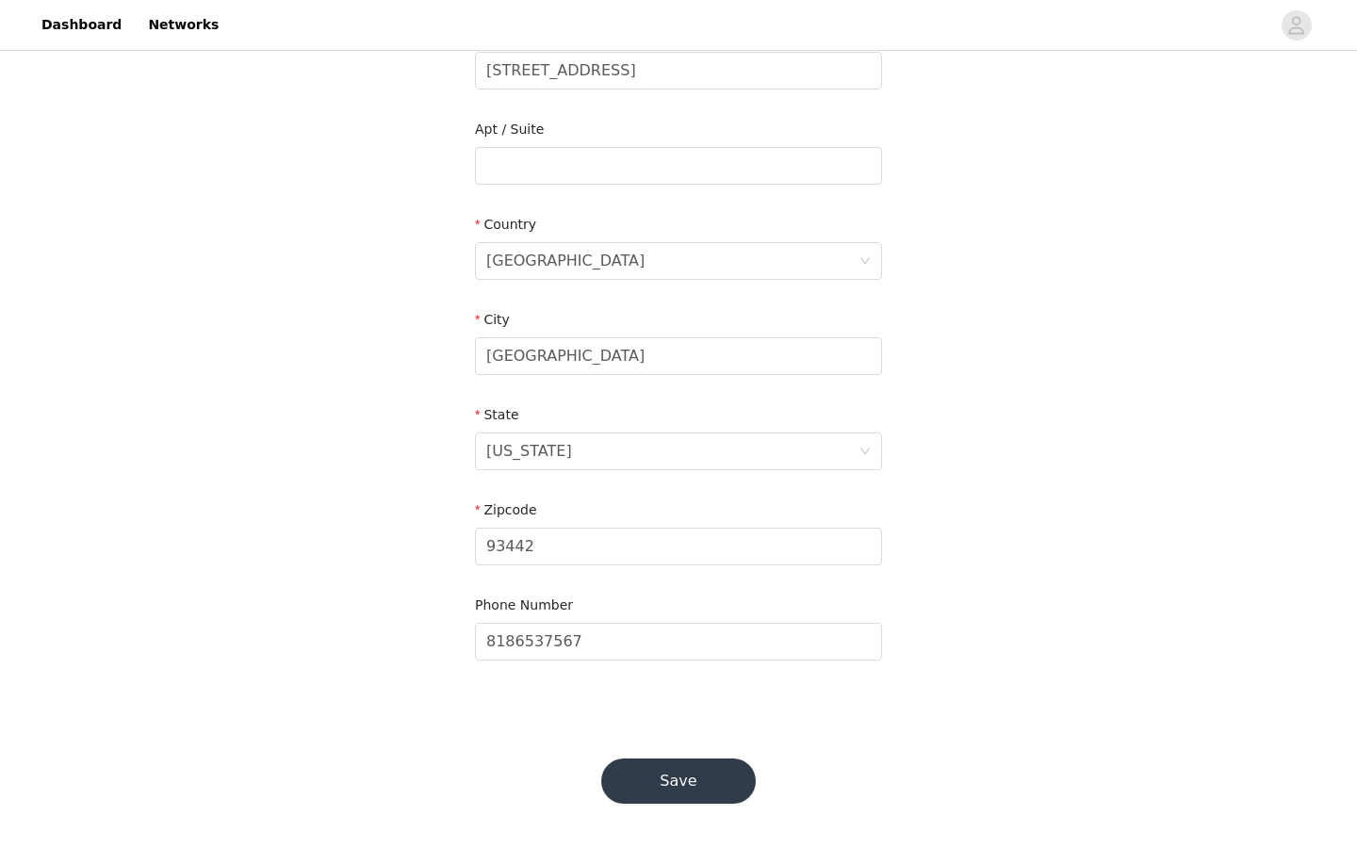
click at [691, 776] on button "Save" at bounding box center [678, 780] width 155 height 45
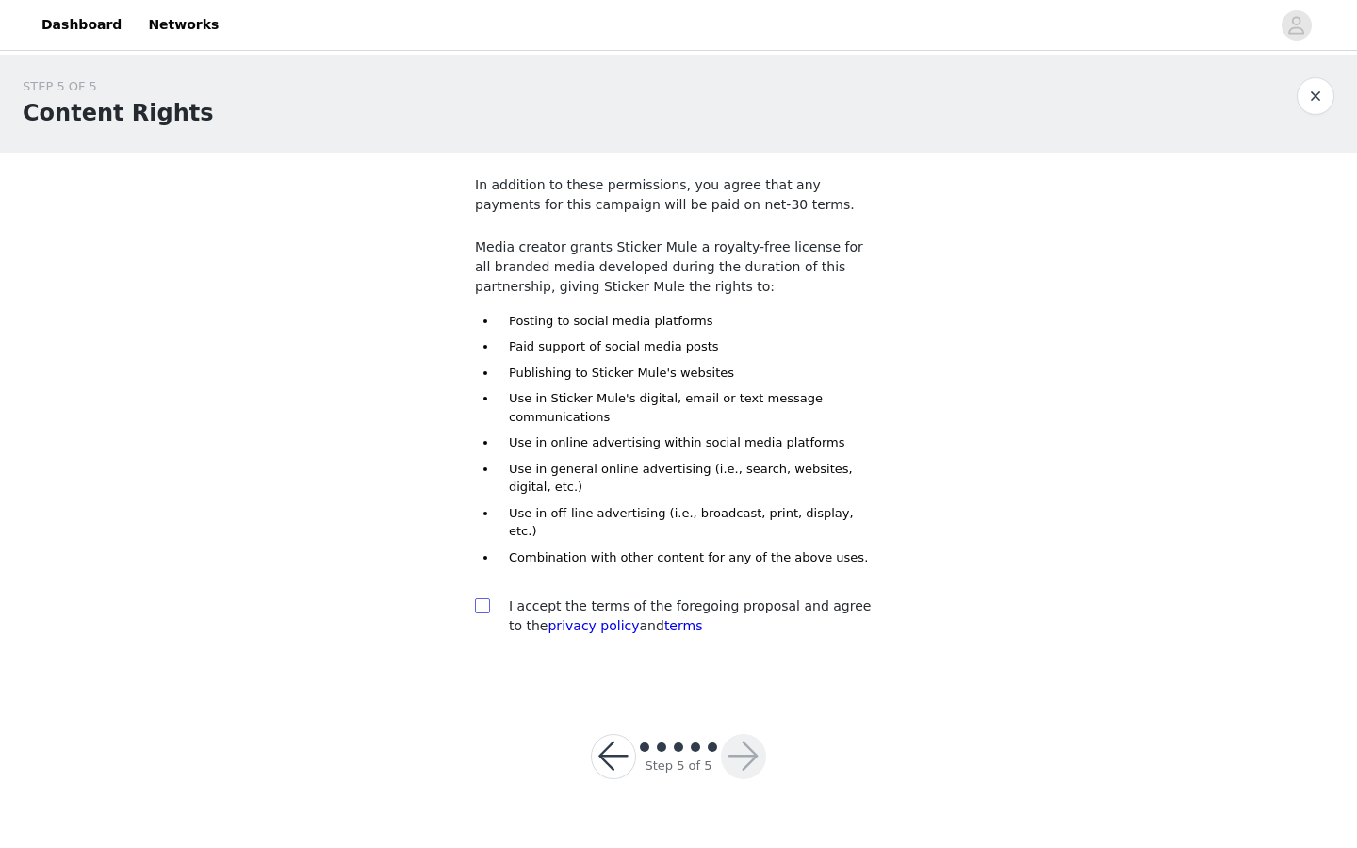
click at [487, 598] on span at bounding box center [482, 605] width 15 height 15
click at [487, 598] on input "checkbox" at bounding box center [481, 604] width 13 height 13
checkbox input "true"
click at [750, 734] on button "button" at bounding box center [743, 756] width 45 height 45
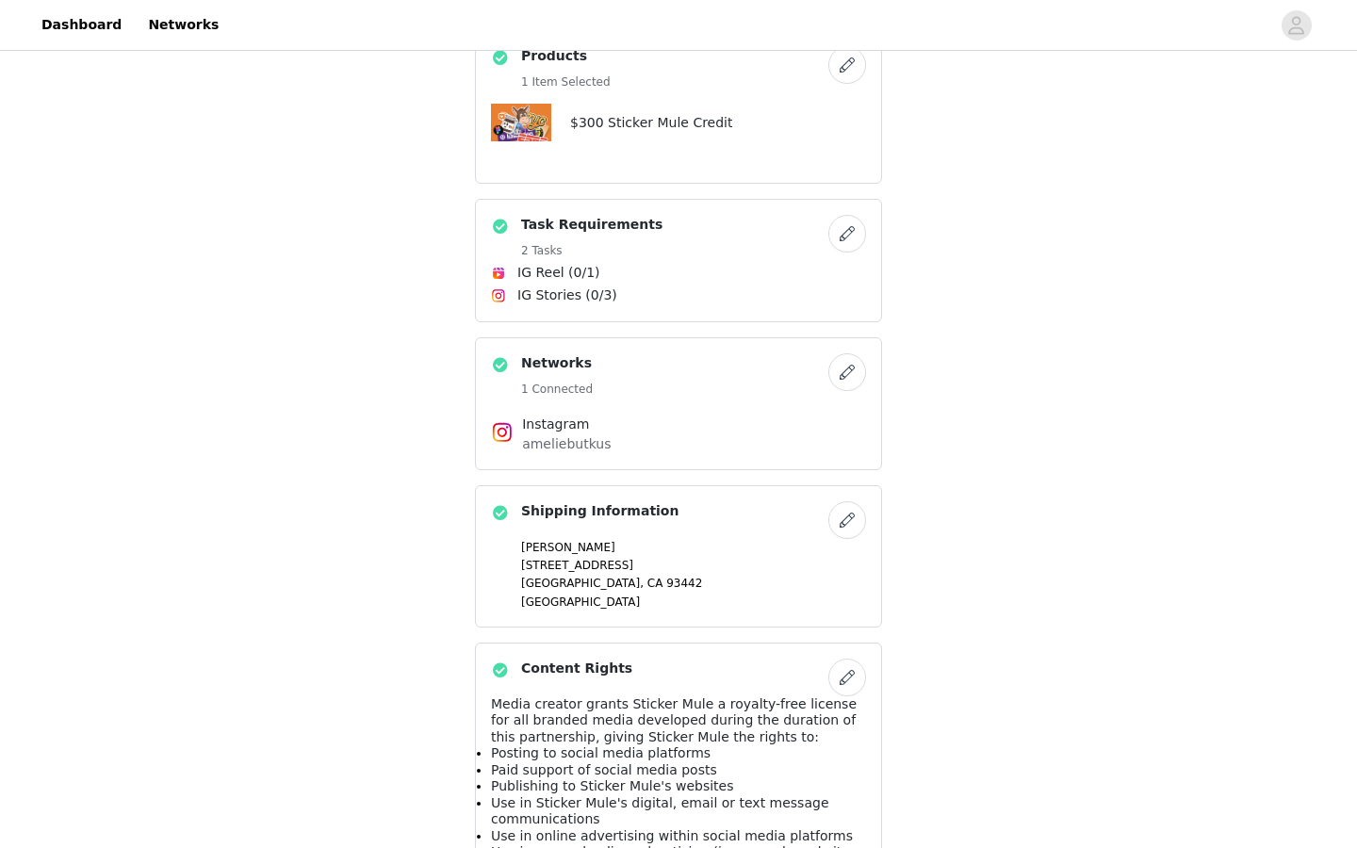
scroll to position [650, 0]
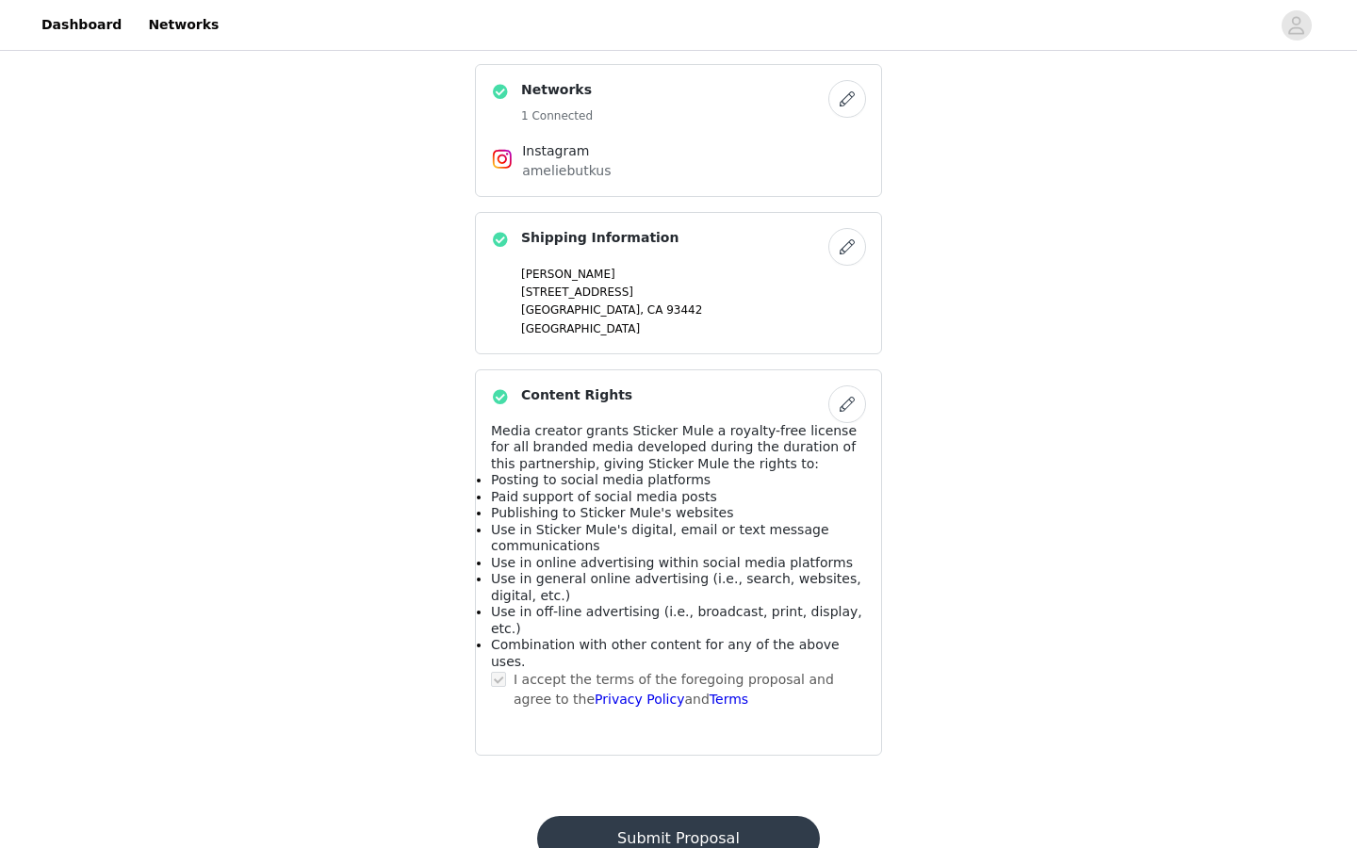
click at [743, 816] on button "Submit Proposal" at bounding box center [678, 838] width 282 height 45
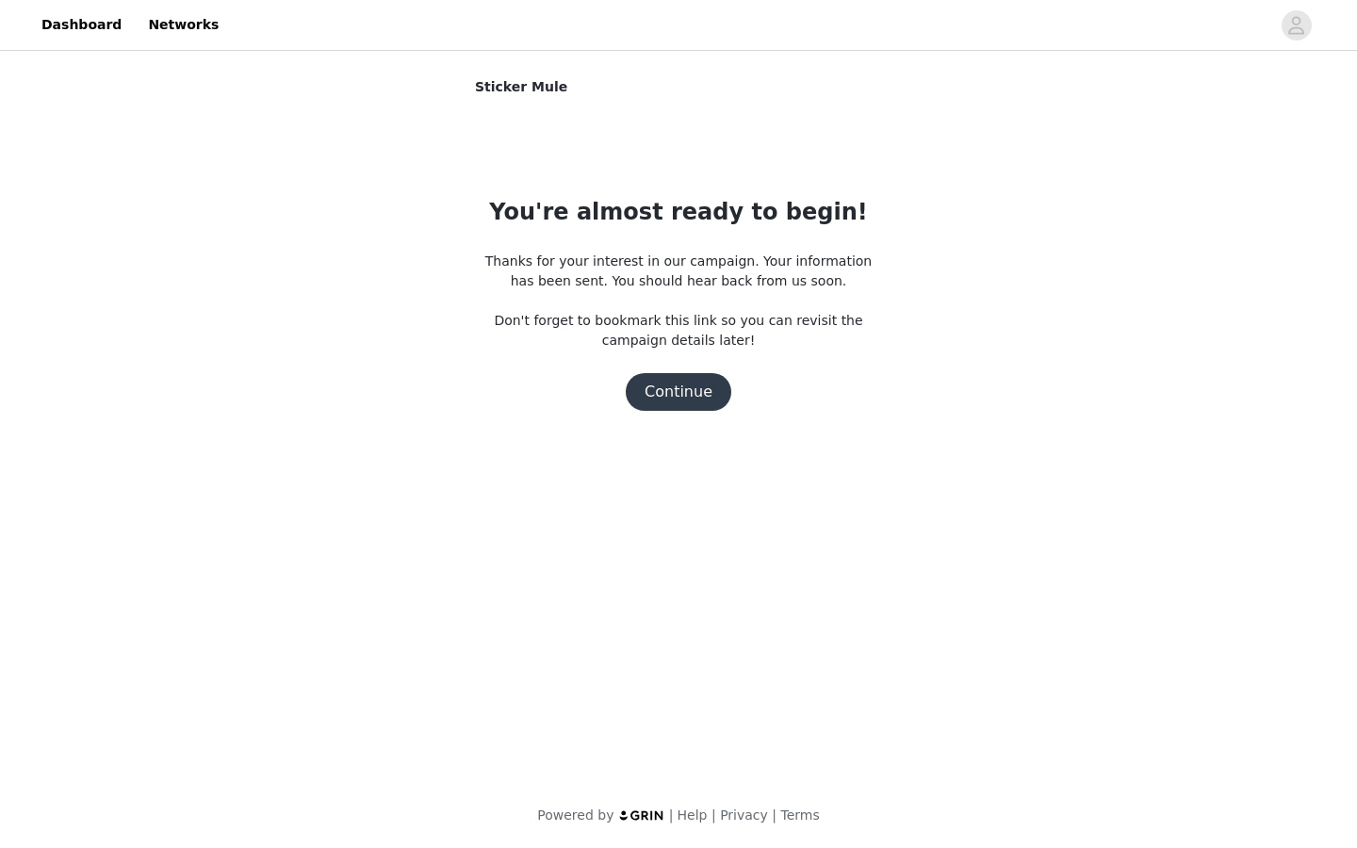
scroll to position [0, 0]
click at [695, 399] on button "Continue" at bounding box center [679, 392] width 106 height 38
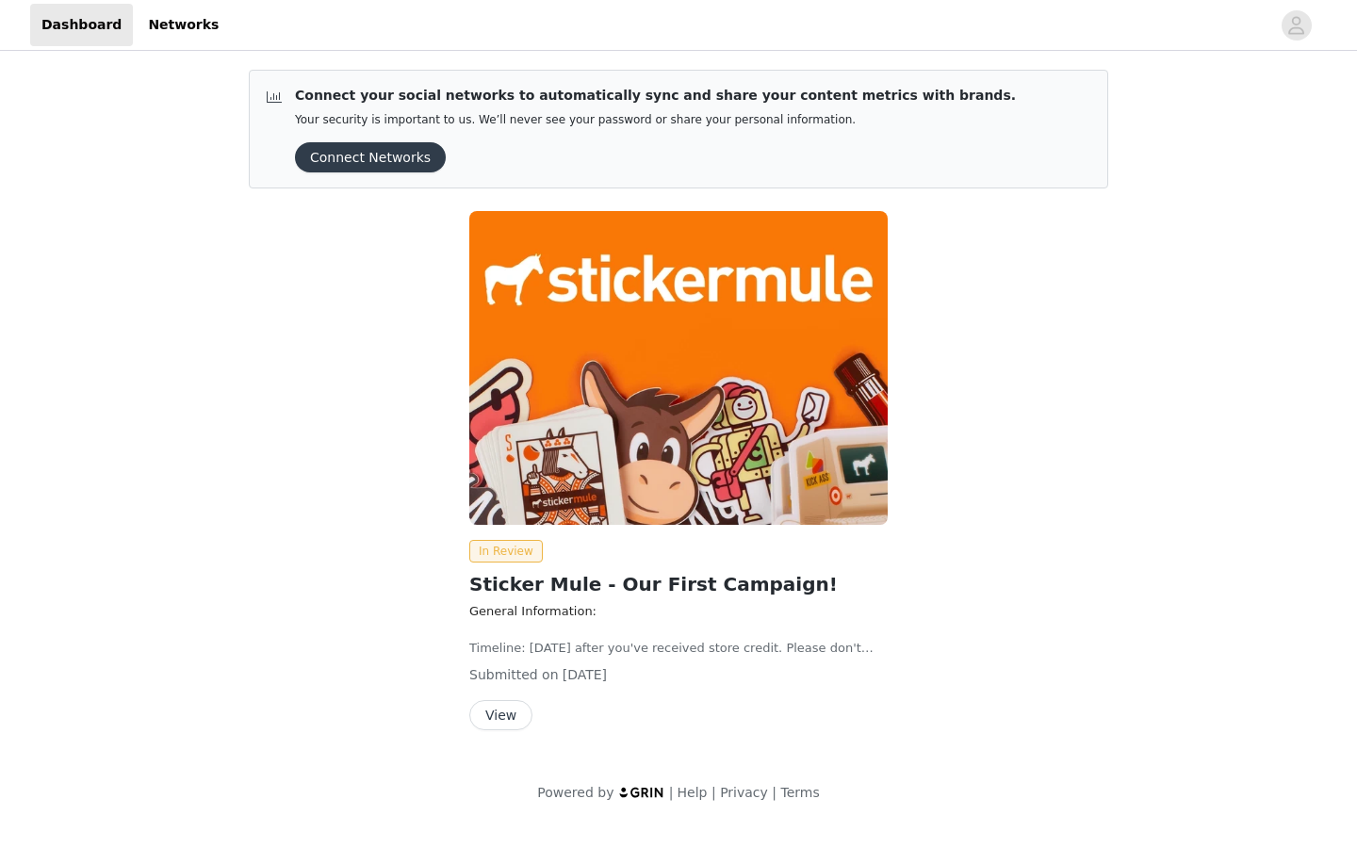
click at [500, 715] on button "View" at bounding box center [500, 715] width 63 height 30
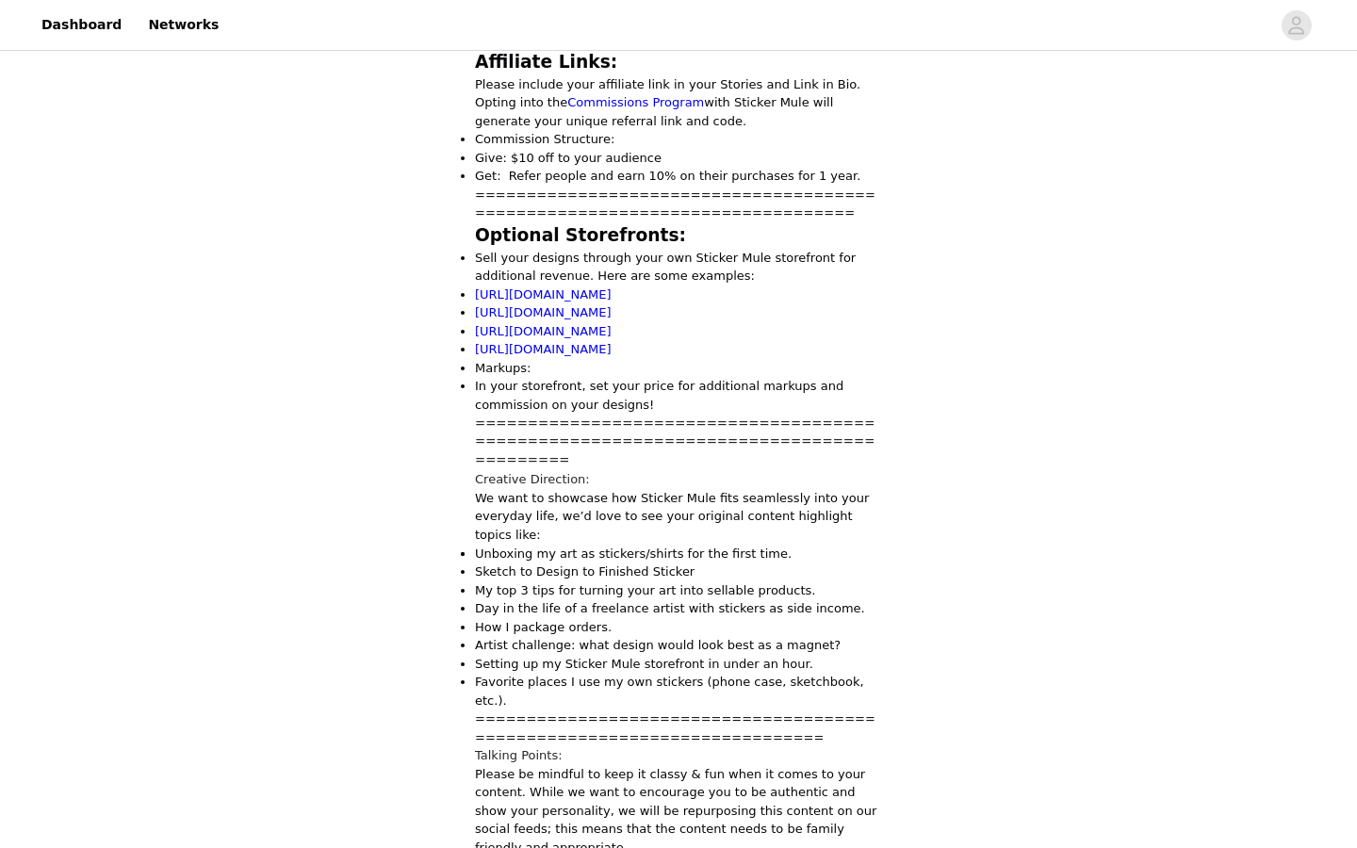
scroll to position [727, 0]
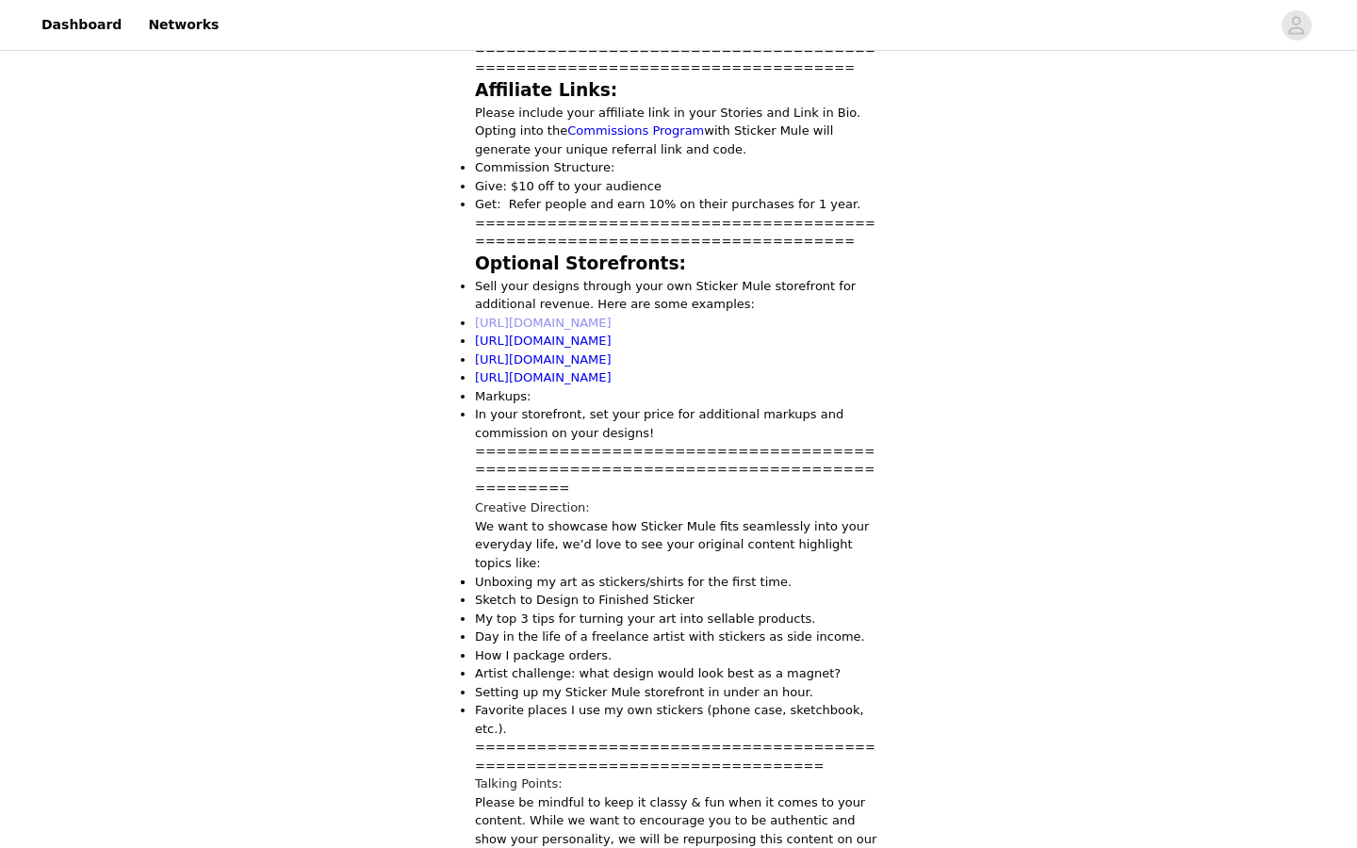
click at [611, 316] on link "[URL][DOMAIN_NAME]" at bounding box center [543, 323] width 137 height 14
